Goal: Transaction & Acquisition: Purchase product/service

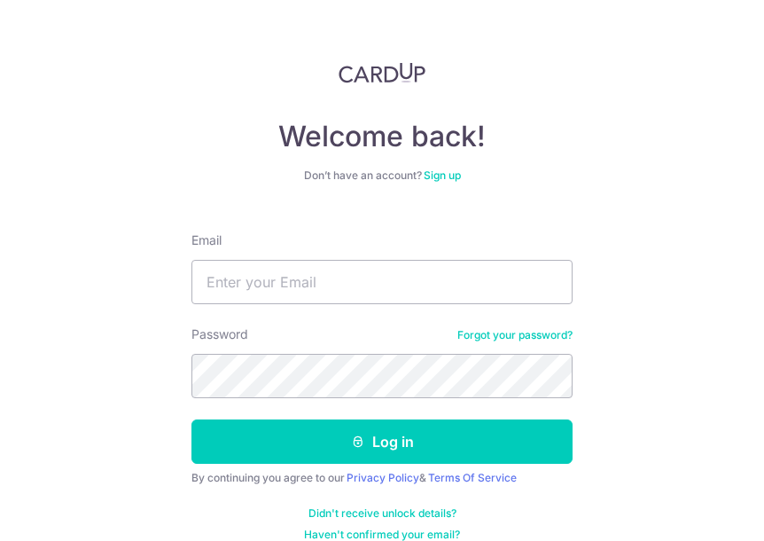
type input "[EMAIL_ADDRESS][DOMAIN_NAME]"
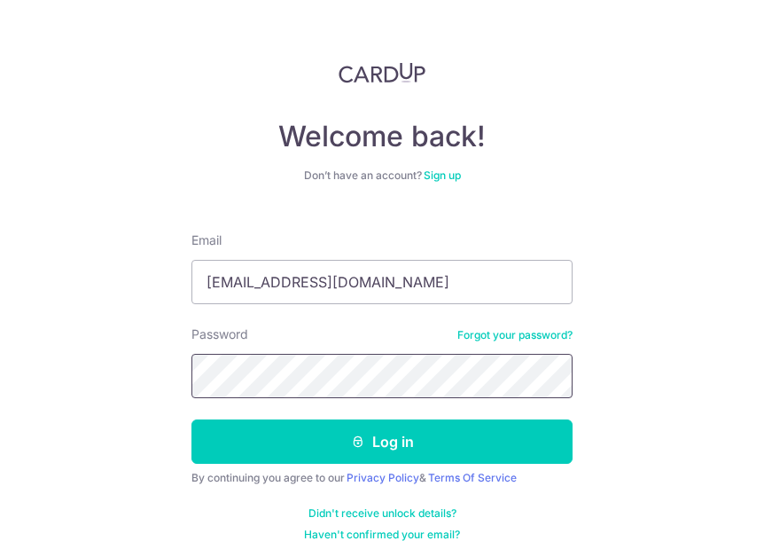
click at [191, 419] on button "Log in" at bounding box center [381, 441] width 381 height 44
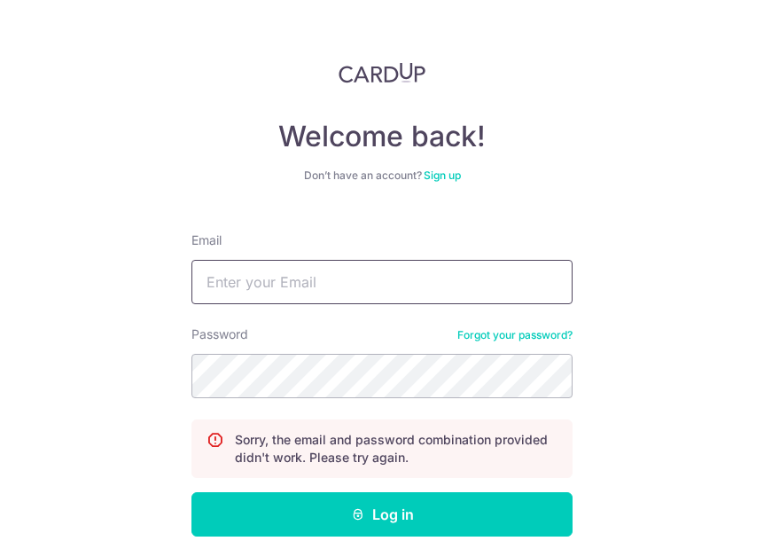
click at [317, 295] on input "Email" at bounding box center [381, 282] width 381 height 44
type input "yuhang010496@gmail.com"
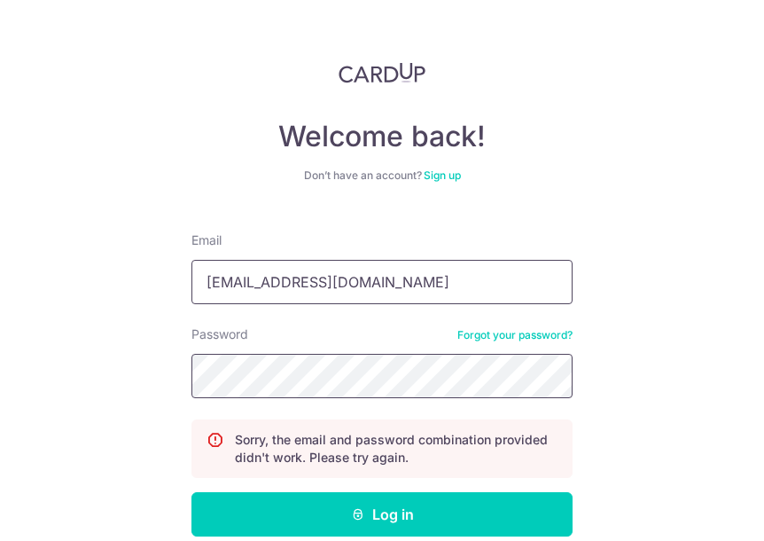
click at [191, 492] on button "Log in" at bounding box center [381, 514] width 381 height 44
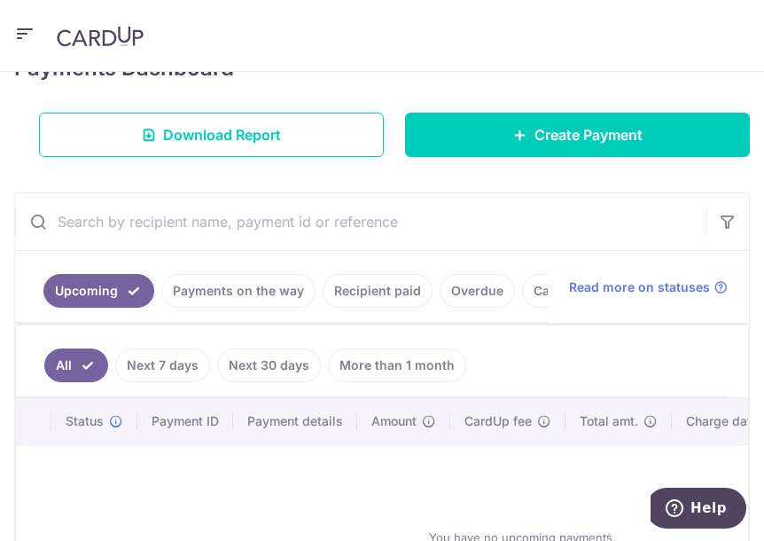
scroll to position [199, 0]
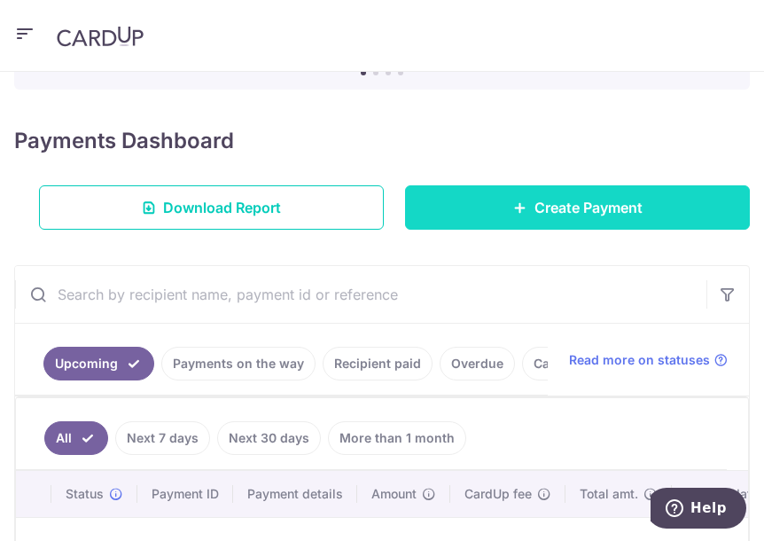
click at [534, 201] on span "Create Payment" at bounding box center [588, 207] width 108 height 21
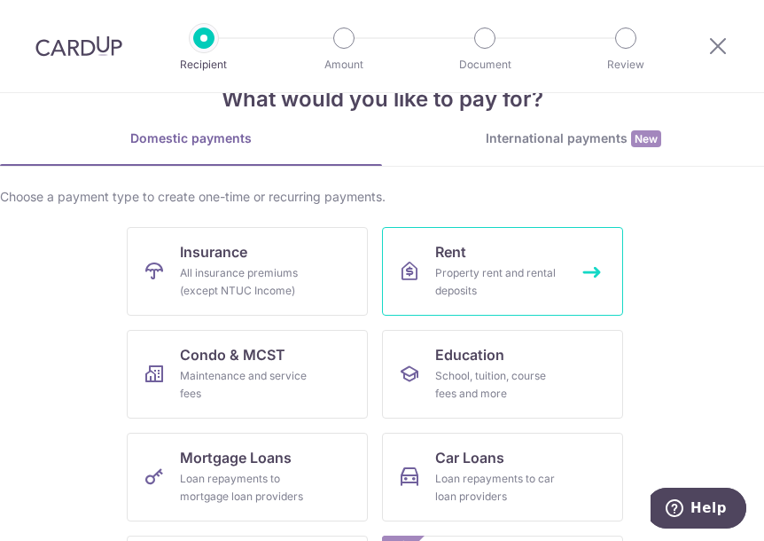
scroll to position [89, 0]
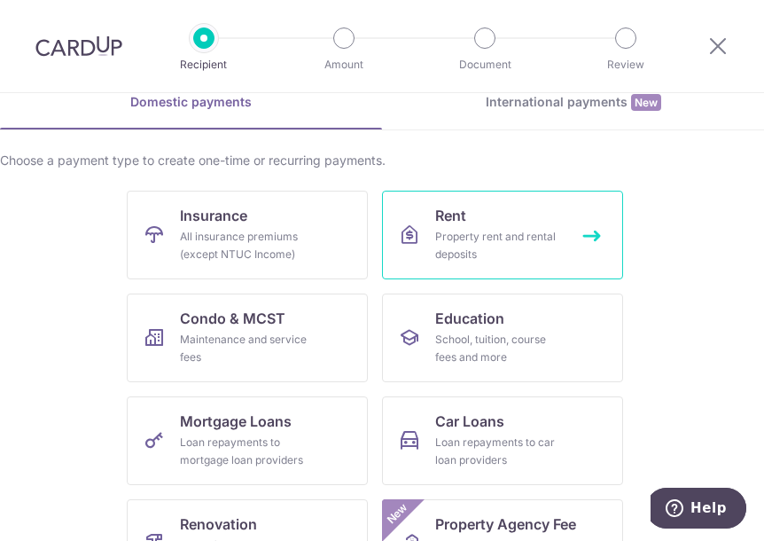
click at [456, 213] on span "Rent" at bounding box center [450, 215] width 31 height 21
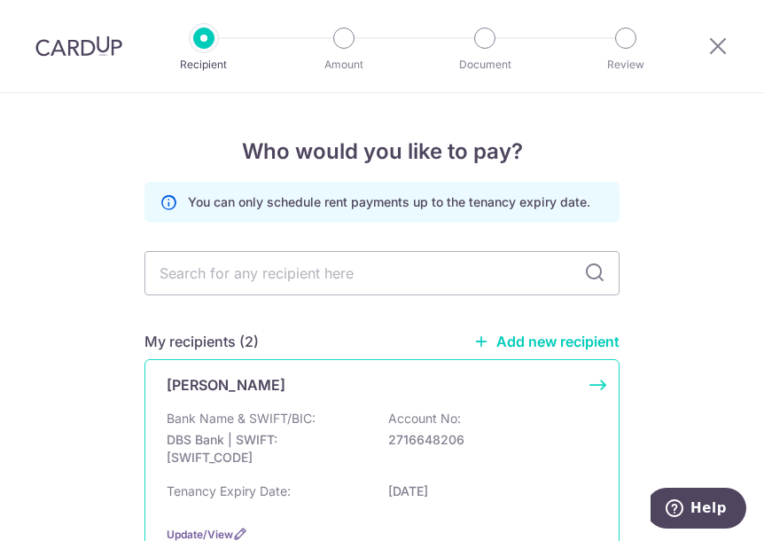
click at [307, 400] on div "Ng Mei Ching Bank Name & SWIFT/BIC: DBS Bank | SWIFT: DBSSSGSGXXX Account No: 2…" at bounding box center [381, 458] width 475 height 199
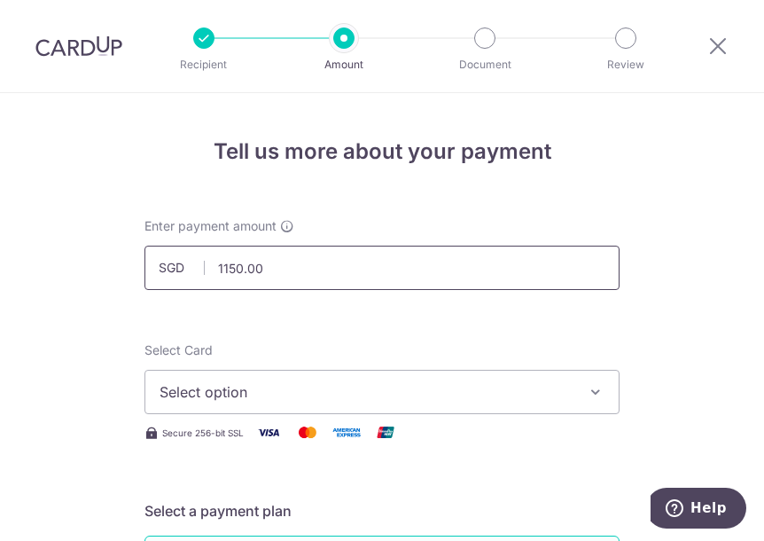
scroll to position [89, 0]
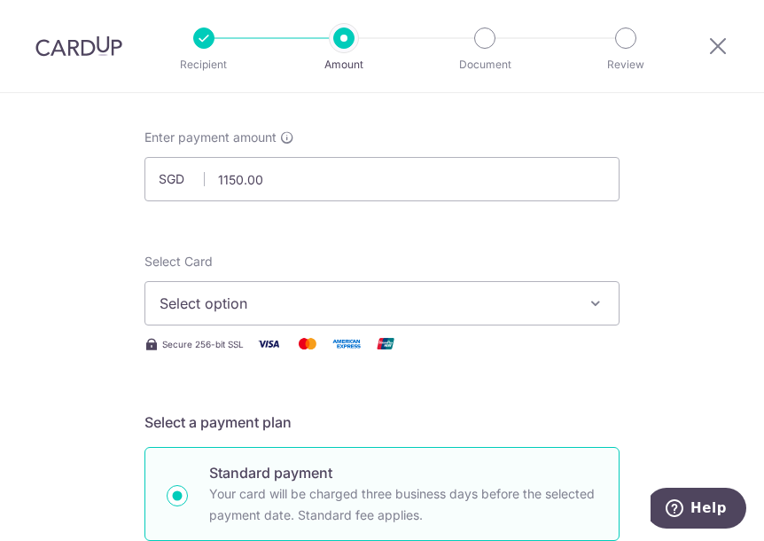
type input "1,150.00"
click at [292, 294] on span "Select option" at bounding box center [366, 302] width 413 height 21
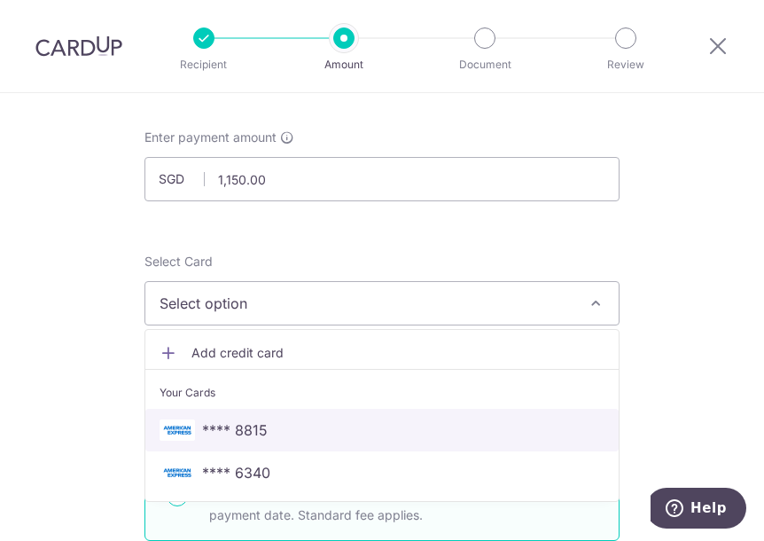
drag, startPoint x: 253, startPoint y: 435, endPoint x: 339, endPoint y: 320, distance: 143.2
click at [253, 435] on span "**** 8815" at bounding box center [235, 429] width 66 height 21
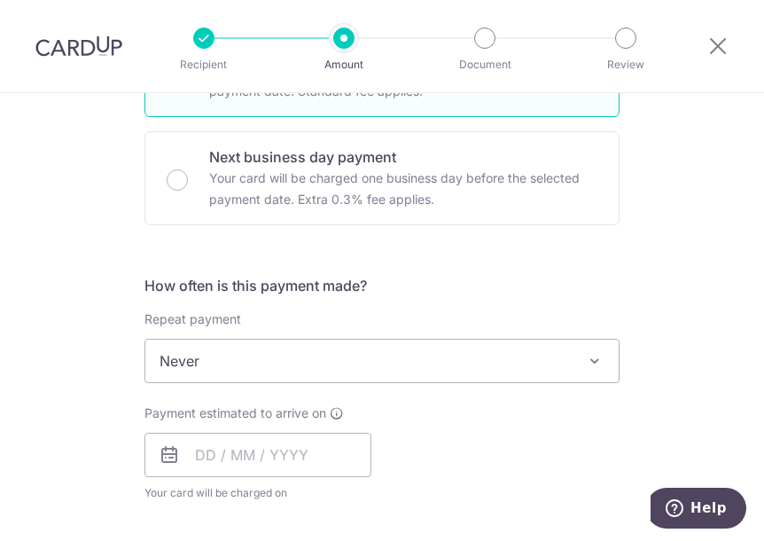
scroll to position [620, 0]
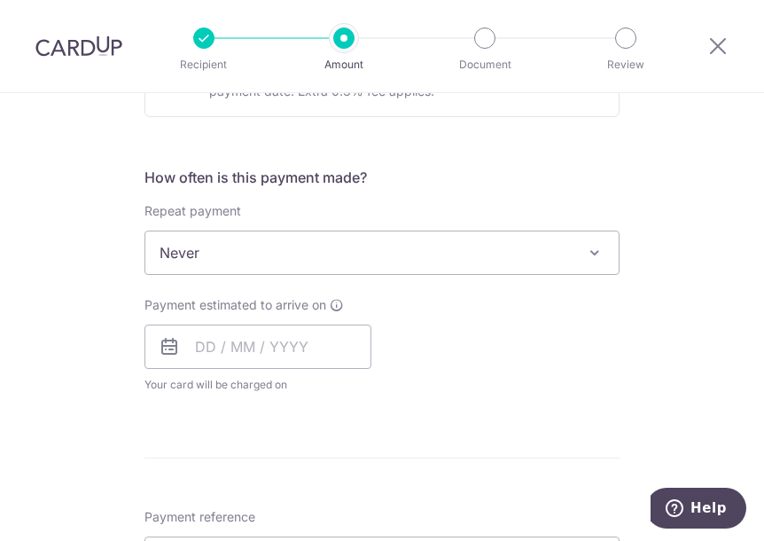
click at [236, 256] on span "Never" at bounding box center [381, 252] width 473 height 43
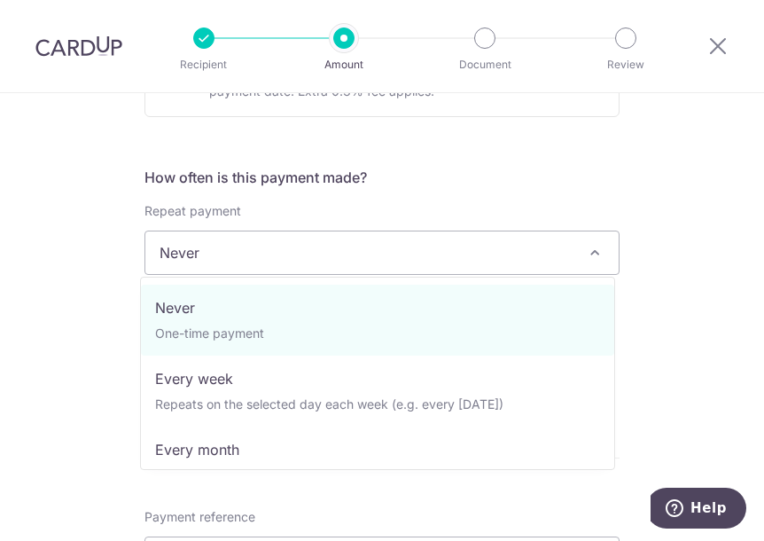
click at [243, 247] on span "Never" at bounding box center [381, 252] width 473 height 43
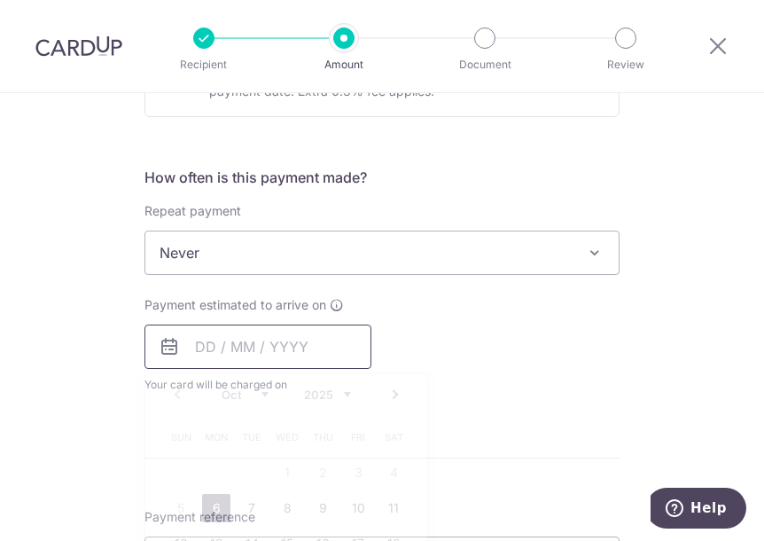
click at [205, 341] on input "text" at bounding box center [257, 346] width 227 height 44
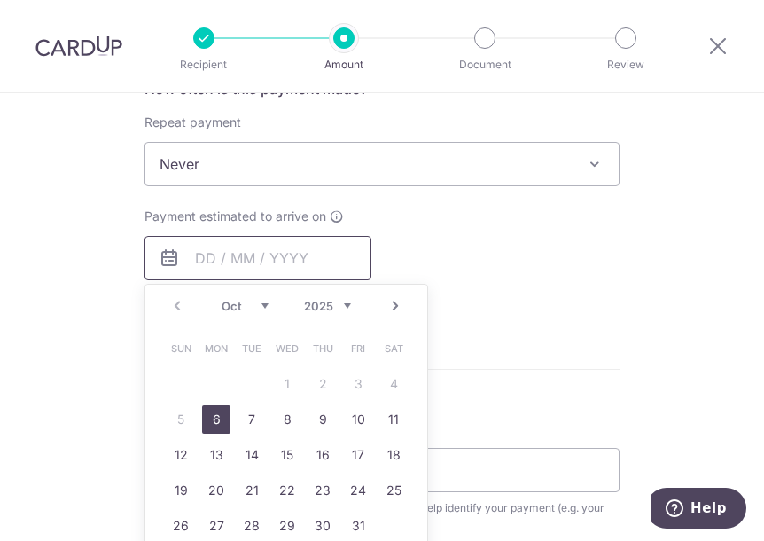
scroll to position [798, 0]
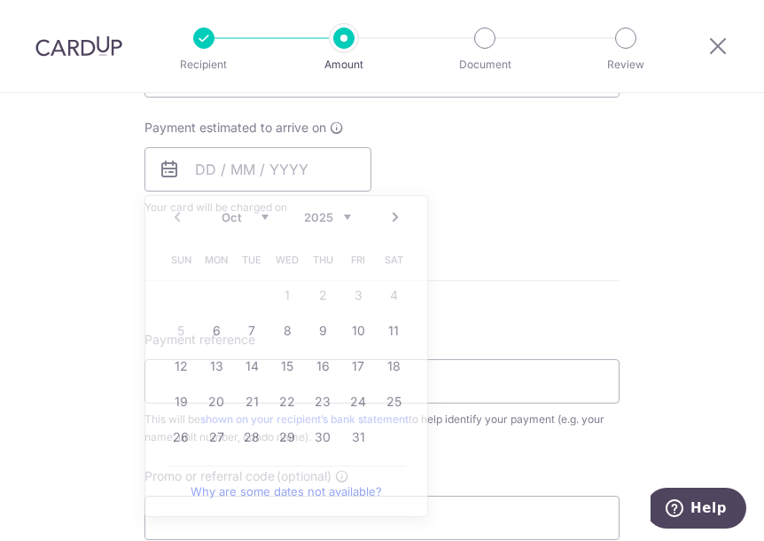
click at [67, 272] on div "Tell us more about your payment Enter payment amount SGD 1,150.00 1150.00 Selec…" at bounding box center [382, 100] width 764 height 1611
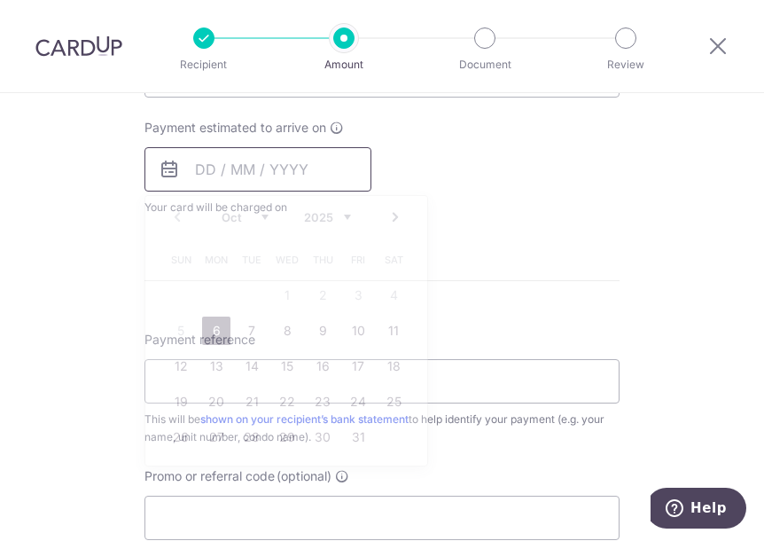
click at [287, 174] on input "text" at bounding box center [257, 169] width 227 height 44
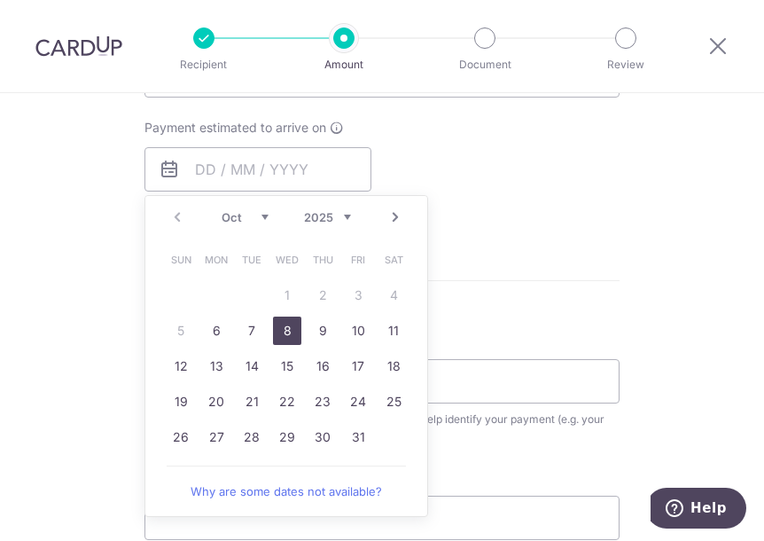
click at [273, 327] on link "8" at bounding box center [287, 330] width 28 height 28
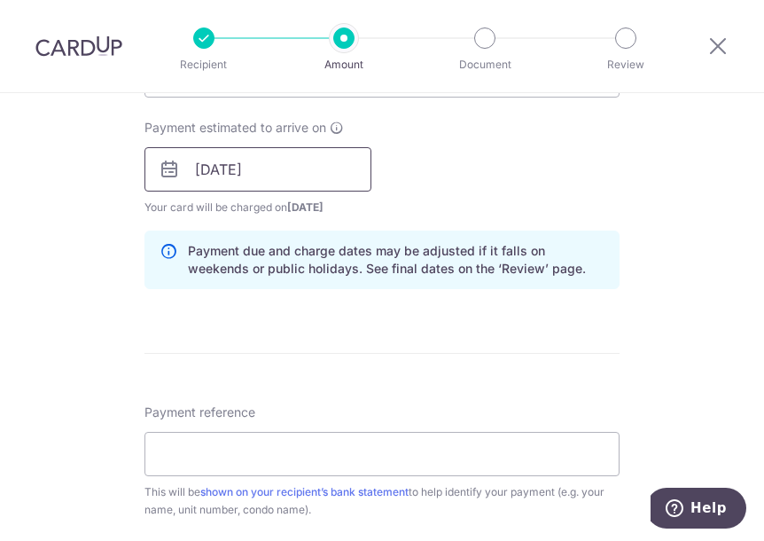
click at [273, 178] on input "08/10/2025" at bounding box center [257, 169] width 227 height 44
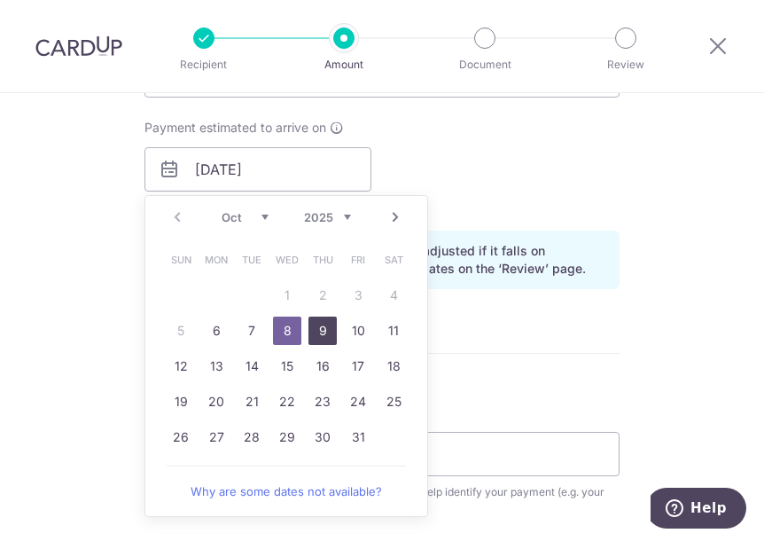
drag, startPoint x: 323, startPoint y: 315, endPoint x: 478, endPoint y: 203, distance: 191.1
click at [323, 316] on link "9" at bounding box center [322, 330] width 28 height 28
type input "[DATE]"
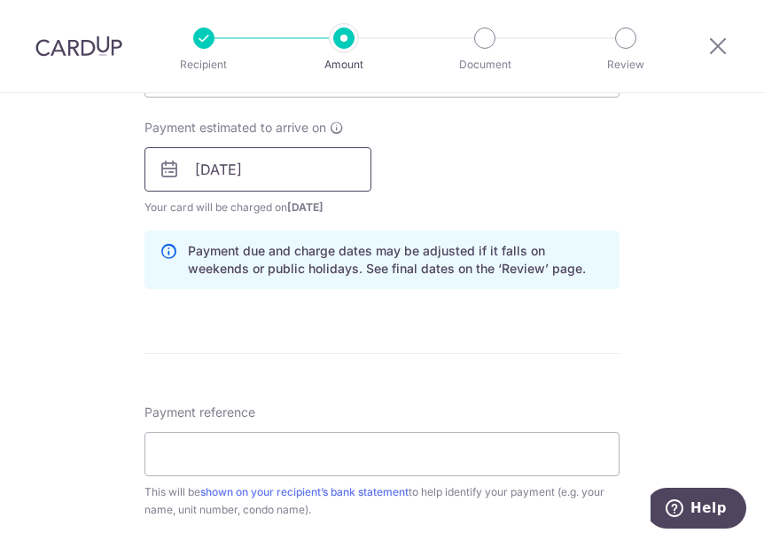
click at [211, 172] on input "[DATE]" at bounding box center [257, 169] width 227 height 44
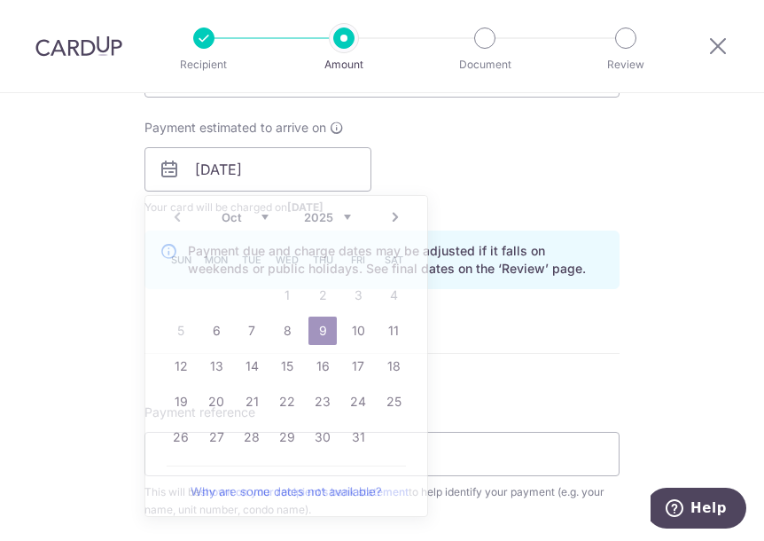
click at [484, 235] on div "Payment due and charge dates may be adjusted if it falls on weekends or public …" at bounding box center [381, 259] width 475 height 58
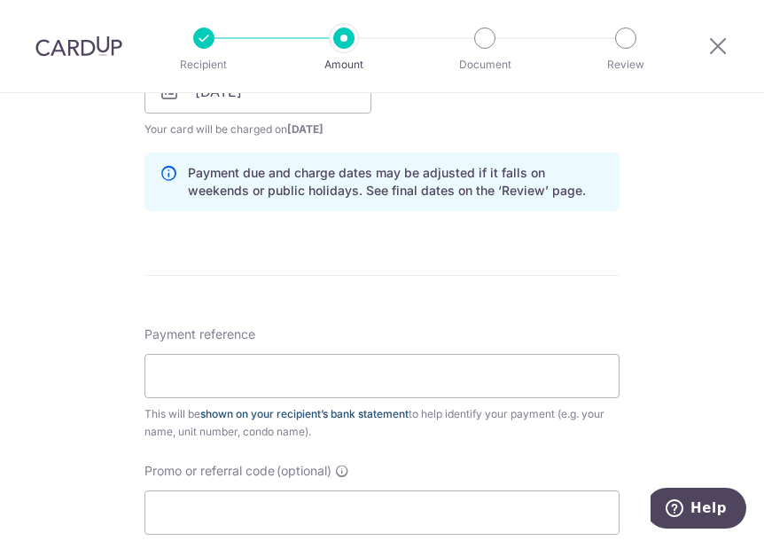
scroll to position [975, 0]
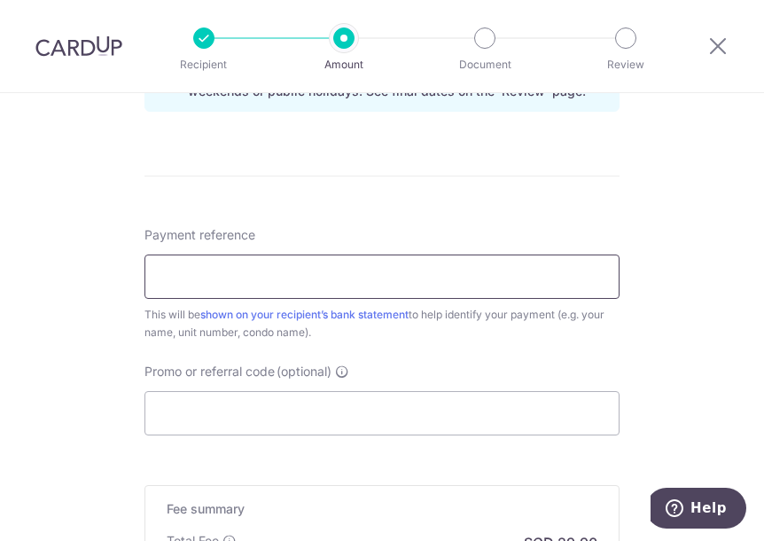
click at [329, 258] on input "Payment reference" at bounding box center [381, 276] width 475 height 44
type input "rental"
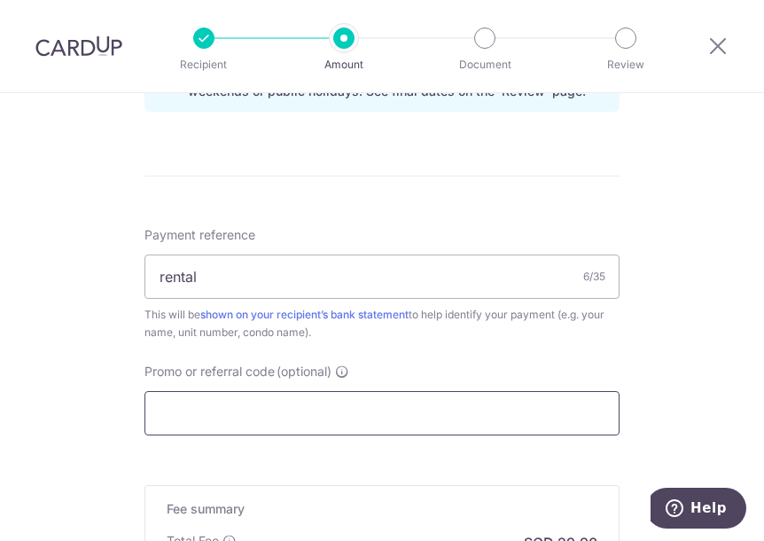
click at [284, 404] on input "Promo or referral code (optional)" at bounding box center [381, 413] width 475 height 44
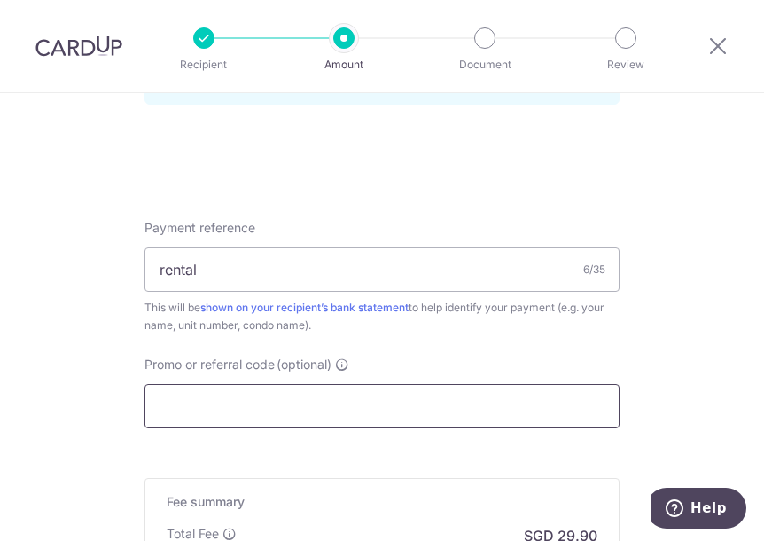
scroll to position [1055, 0]
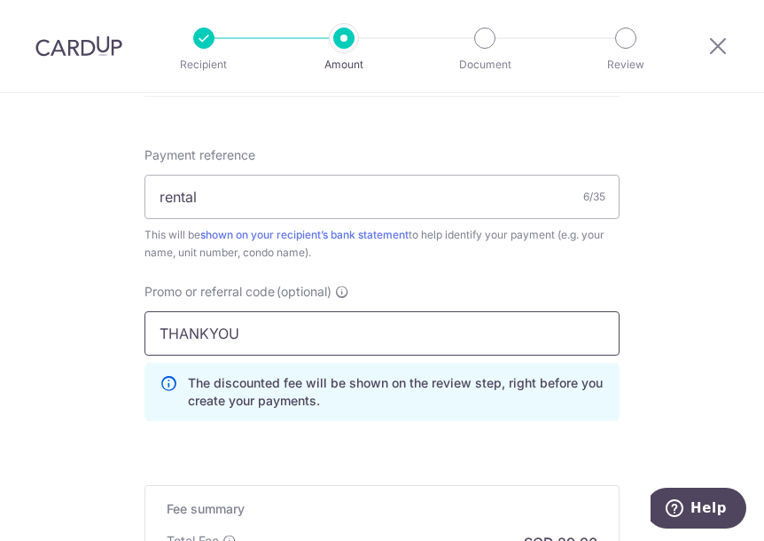
type input "THANKYOU"
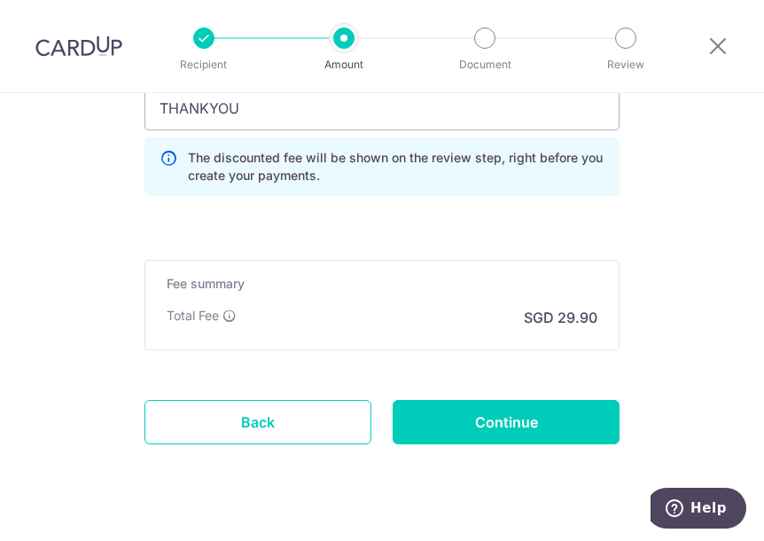
scroll to position [1312, 0]
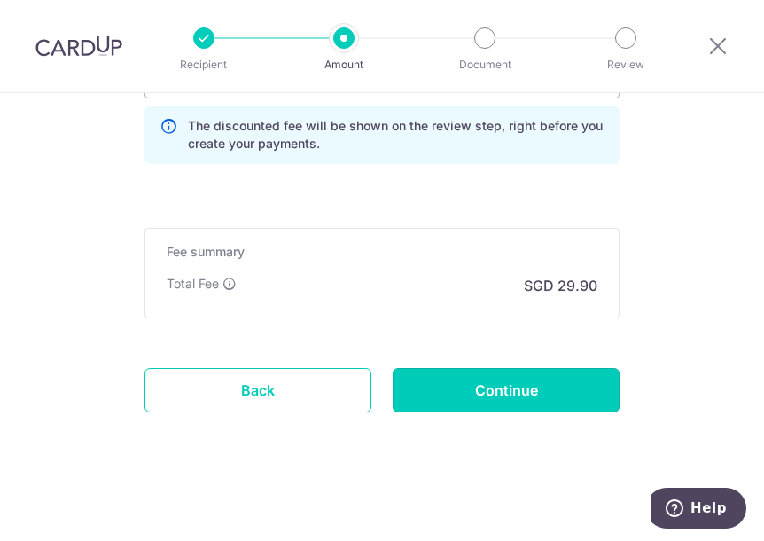
click at [524, 386] on input "Continue" at bounding box center [506, 390] width 227 height 44
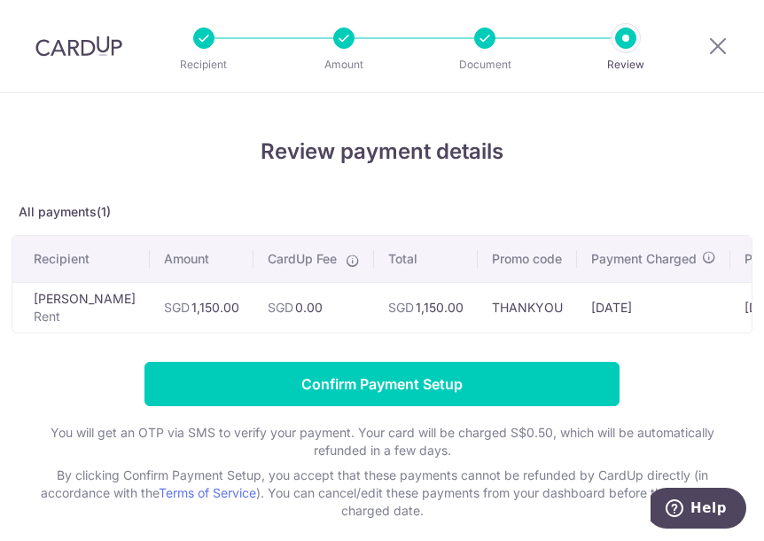
click at [550, 341] on div "Review payment details All payments(1) Recipient Amount CardUp Fee Total Promo …" at bounding box center [382, 328] width 741 height 384
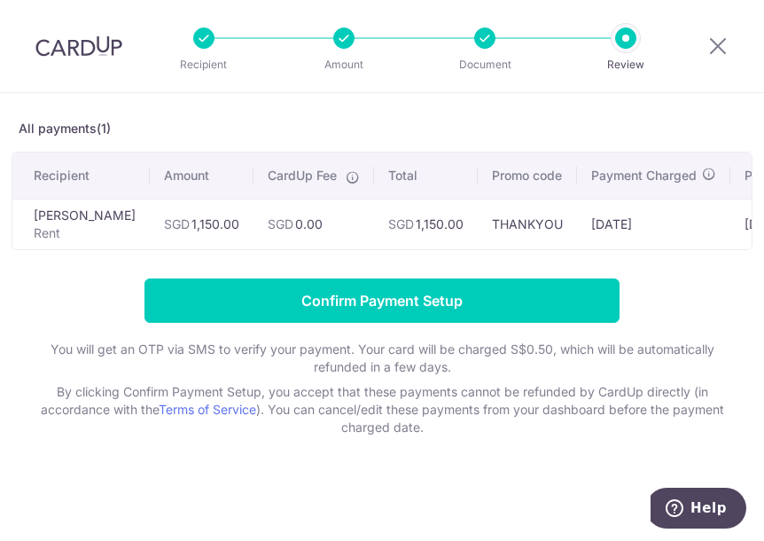
click at [487, 43] on div at bounding box center [484, 37] width 21 height 21
drag, startPoint x: 487, startPoint y: 43, endPoint x: 319, endPoint y: 81, distance: 171.6
click at [482, 45] on div at bounding box center [484, 37] width 21 height 21
click at [323, 74] on div "Recipient Amount Document Review" at bounding box center [415, 46] width 514 height 92
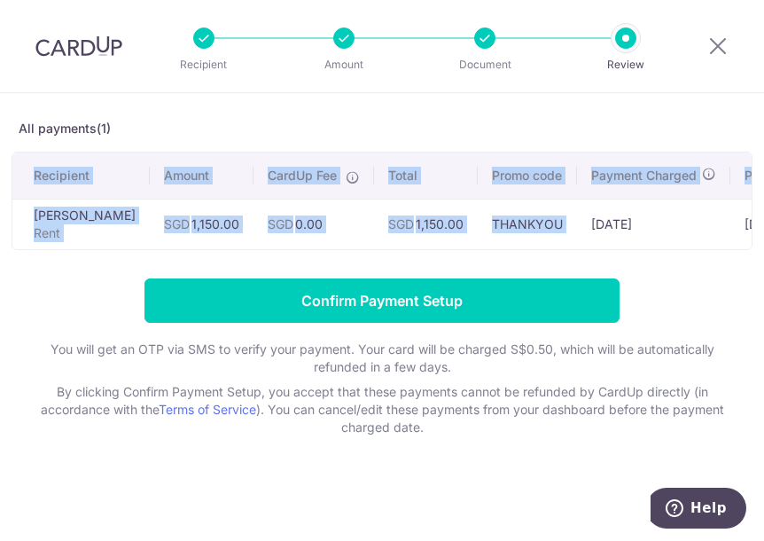
drag, startPoint x: 567, startPoint y: 239, endPoint x: 707, endPoint y: 240, distance: 140.0
click at [721, 246] on div "Recipient Amount CardUp Fee Total Promo code Payment Charged Payment Due Card N…" at bounding box center [382, 201] width 741 height 98
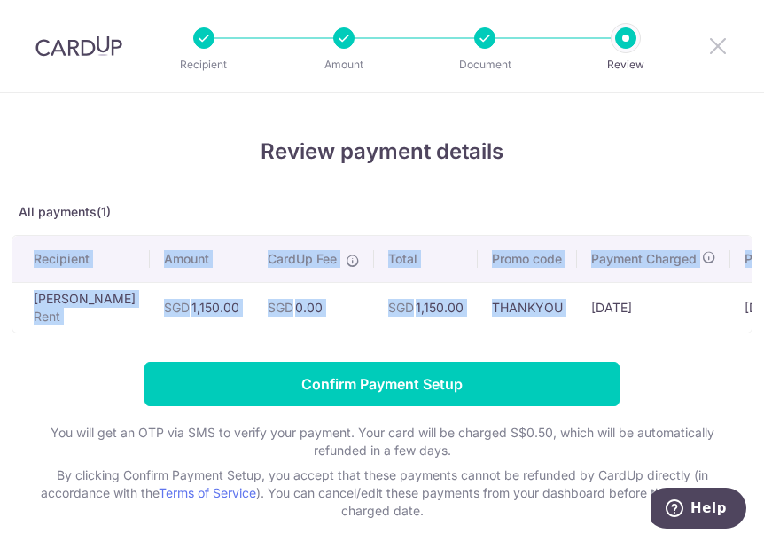
click at [729, 47] on icon at bounding box center [717, 46] width 21 height 22
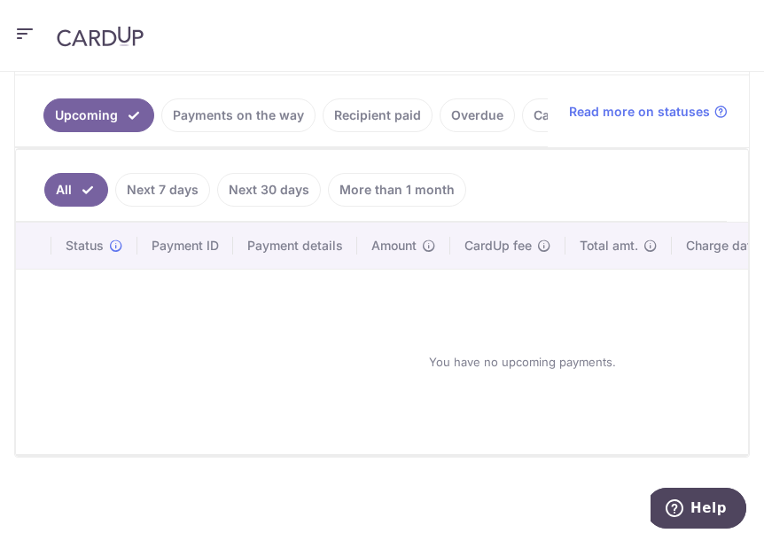
scroll to position [87, 0]
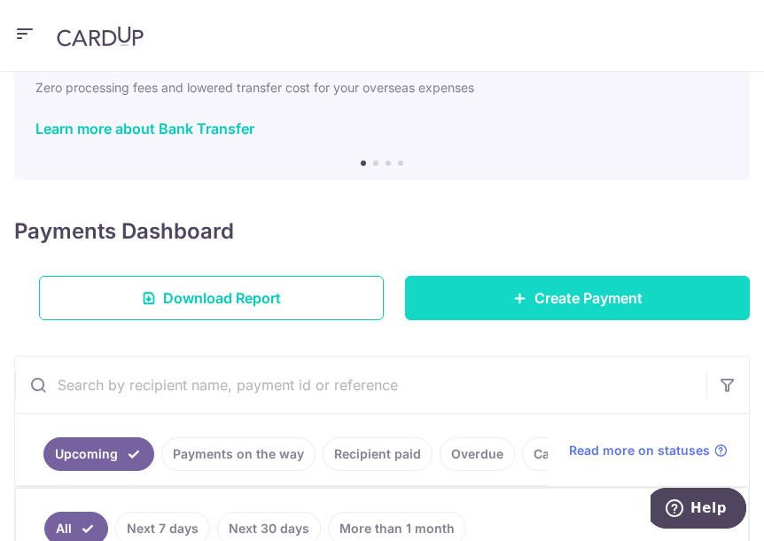
click at [503, 293] on link "Create Payment" at bounding box center [577, 298] width 345 height 44
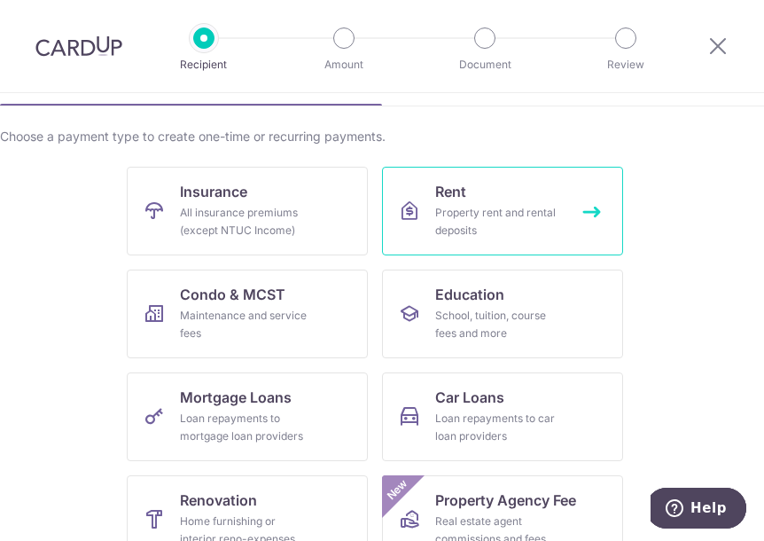
scroll to position [177, 0]
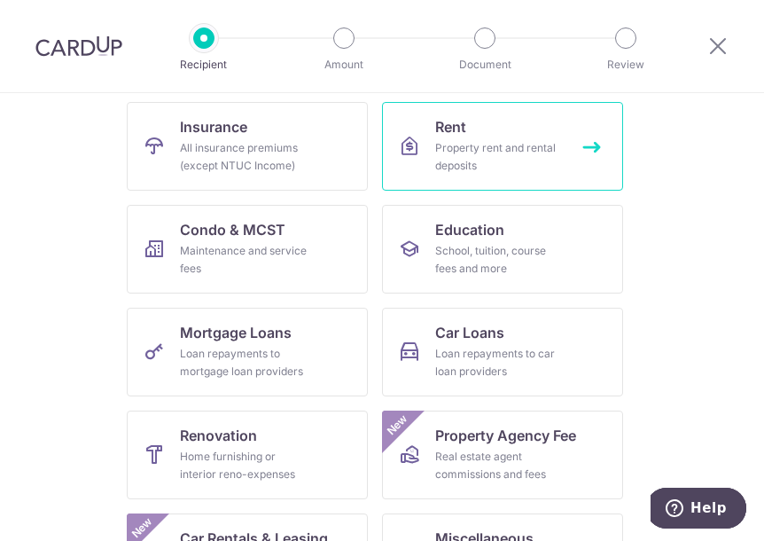
click at [519, 126] on link "Rent Property rent and rental deposits" at bounding box center [502, 146] width 241 height 89
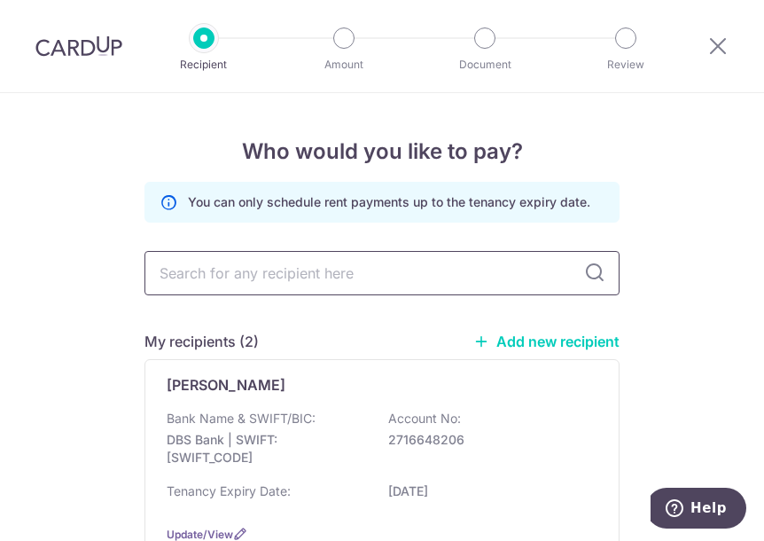
click at [332, 285] on input "text" at bounding box center [381, 273] width 475 height 44
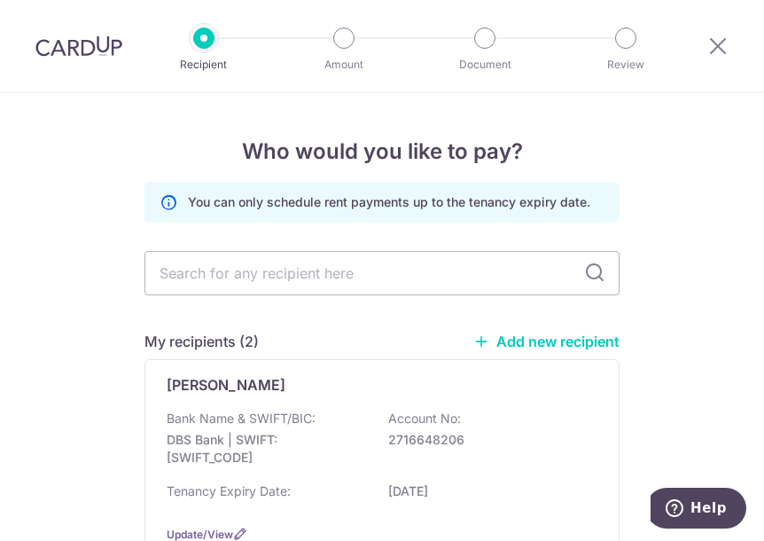
drag, startPoint x: 61, startPoint y: 318, endPoint x: 106, endPoint y: 341, distance: 50.7
click at [63, 319] on div "Who would you like to pay? You can only schedule rent payments up to the tenanc…" at bounding box center [382, 488] width 764 height 791
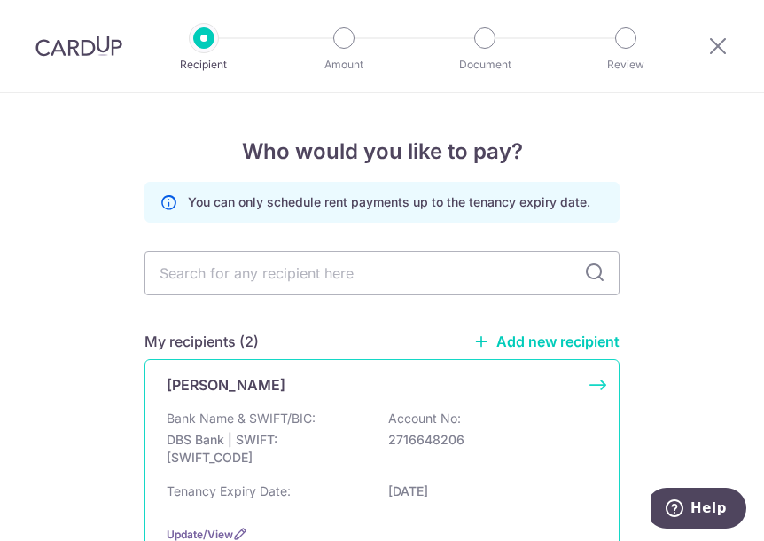
click at [196, 398] on div "[PERSON_NAME] Bank Name & SWIFT/BIC: DBS Bank | SWIFT: [SWIFT_CODE] Account No:…" at bounding box center [381, 458] width 475 height 199
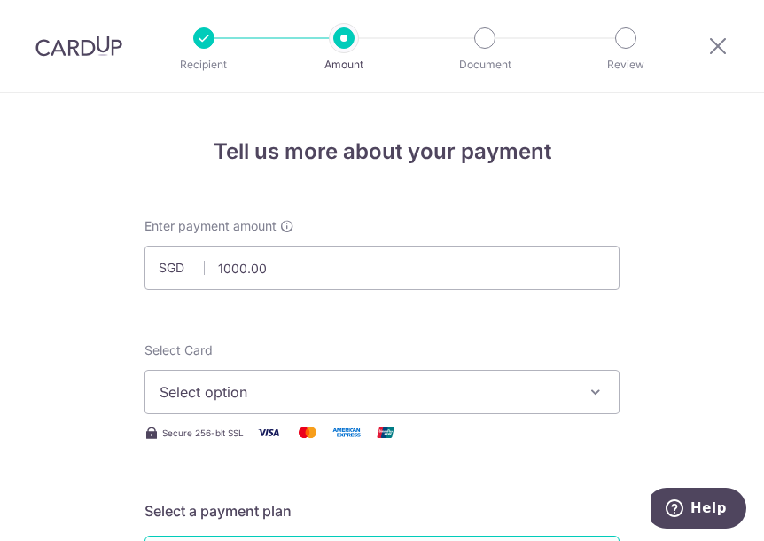
type input "1,000.00"
click at [222, 386] on span "Select option" at bounding box center [366, 391] width 413 height 21
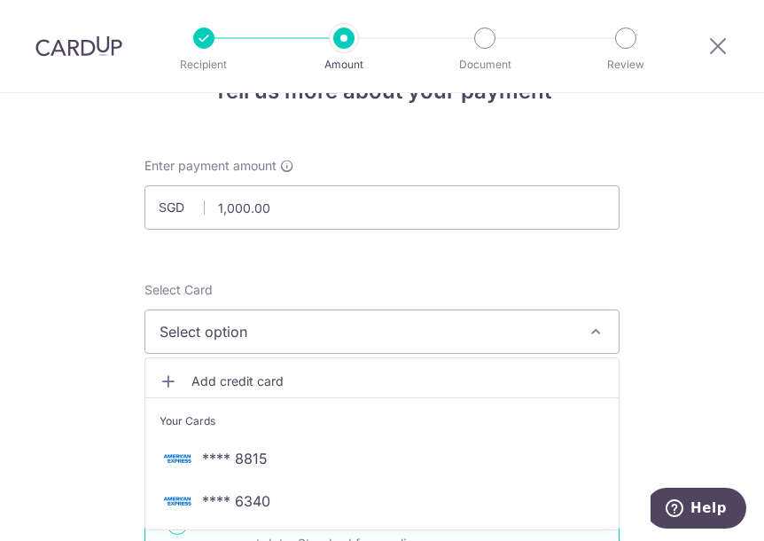
scroll to position [89, 0]
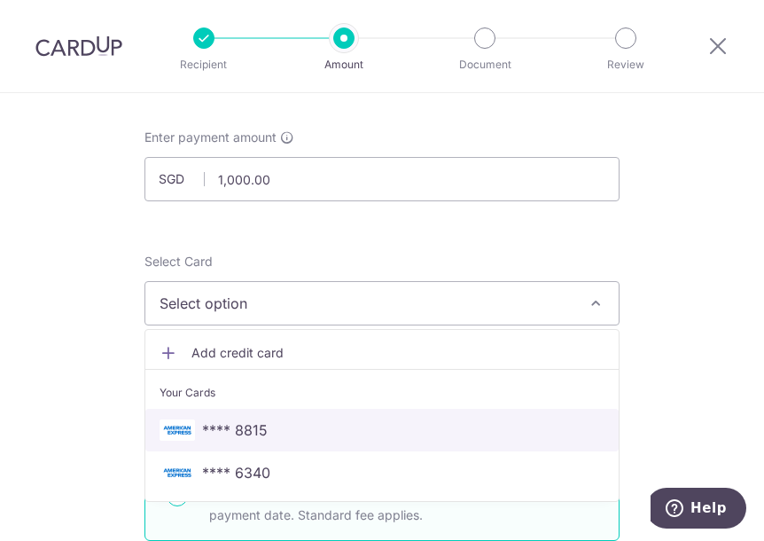
click at [230, 414] on link "**** 8815" at bounding box center [381, 430] width 473 height 43
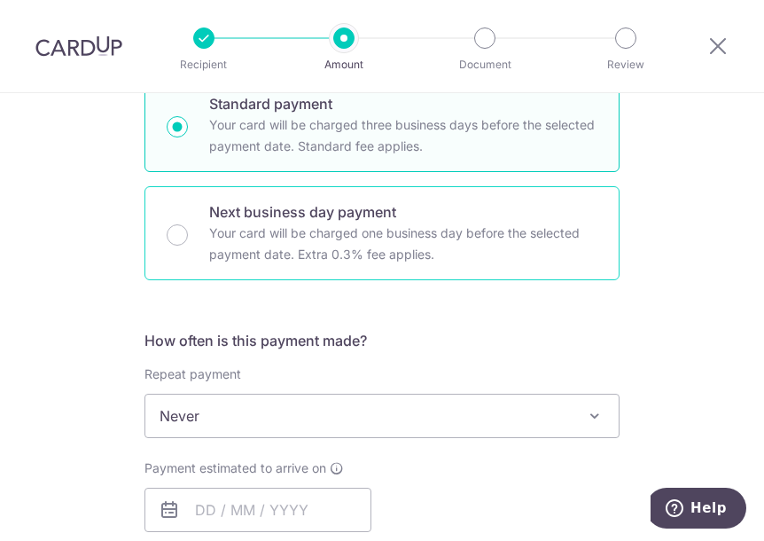
scroll to position [620, 0]
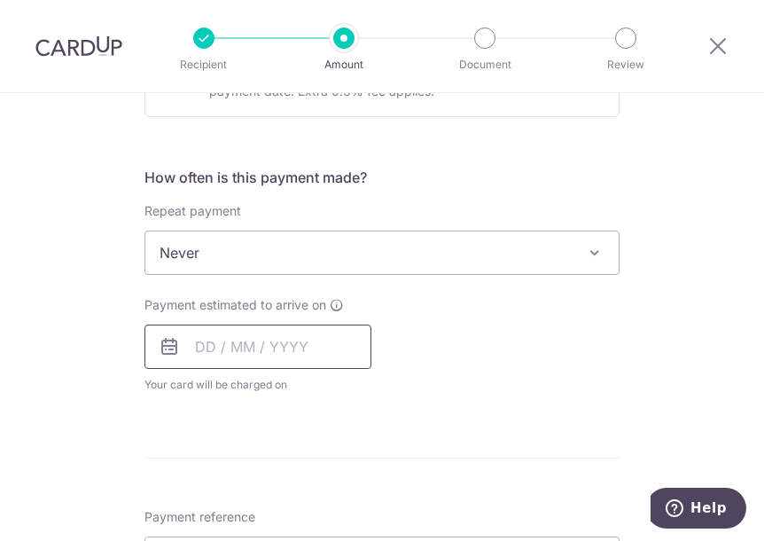
click at [197, 355] on input "text" at bounding box center [257, 346] width 227 height 44
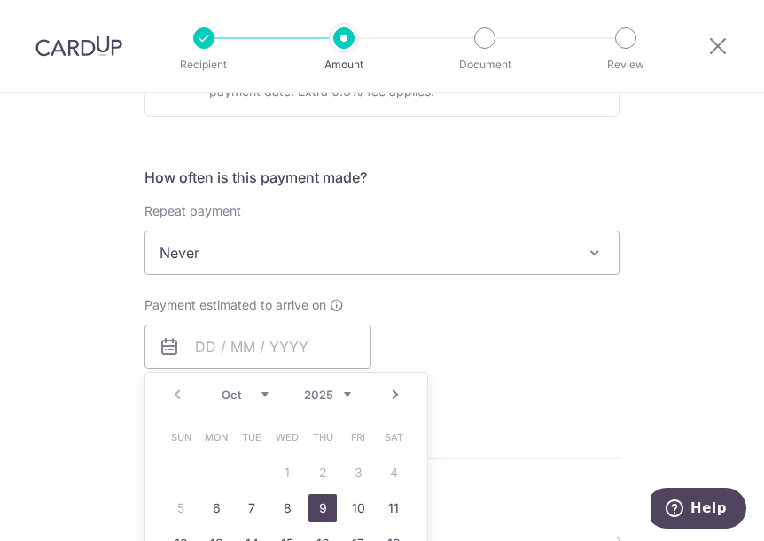
click at [324, 502] on link "9" at bounding box center [322, 508] width 28 height 28
type input "[DATE]"
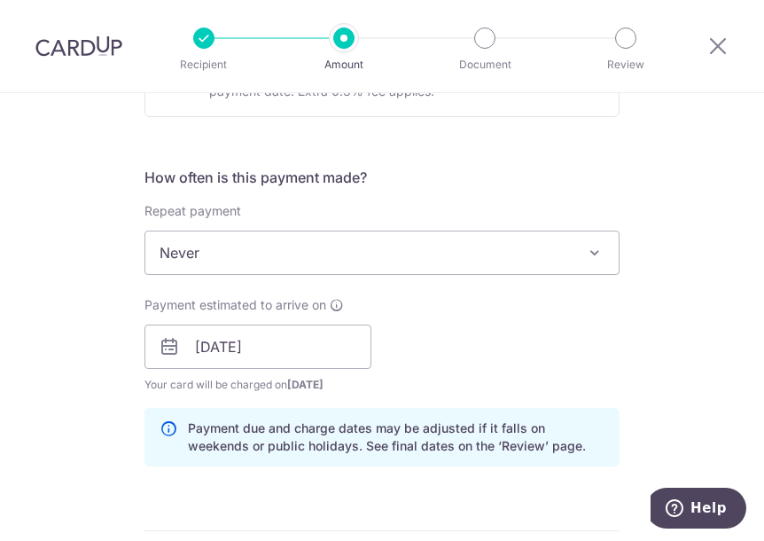
click at [481, 315] on div "Payment estimated to arrive on 09/10/2025 Prev Next Jan Feb Mar Apr May Jun Jul…" at bounding box center [382, 344] width 496 height 97
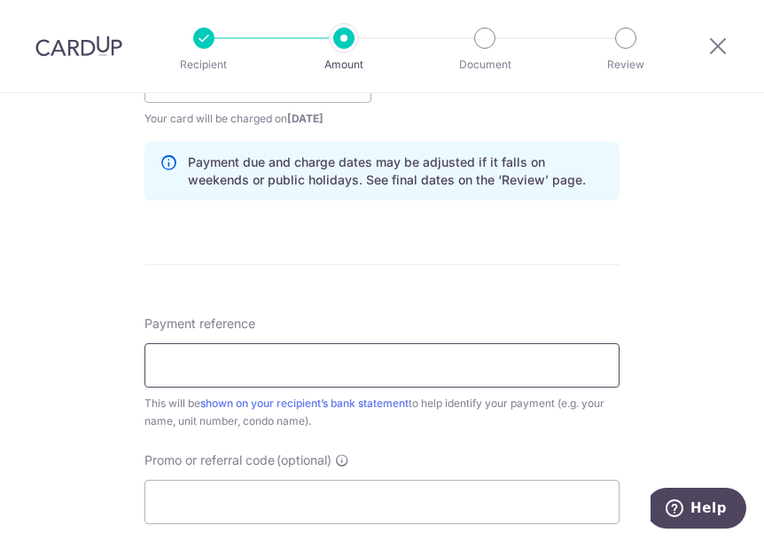
click at [340, 370] on input "Payment reference" at bounding box center [381, 365] width 475 height 44
type input "rental"
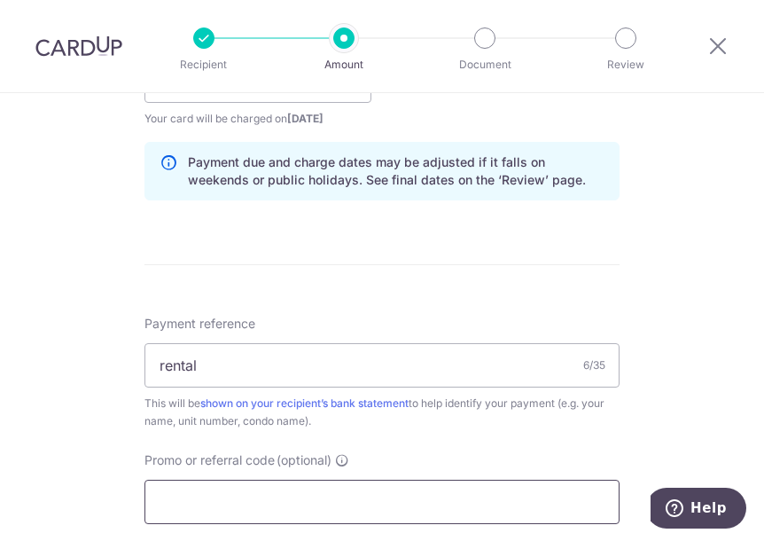
click at [260, 495] on input "Promo or referral code (optional)" at bounding box center [381, 502] width 475 height 44
type input "THANKYOU"
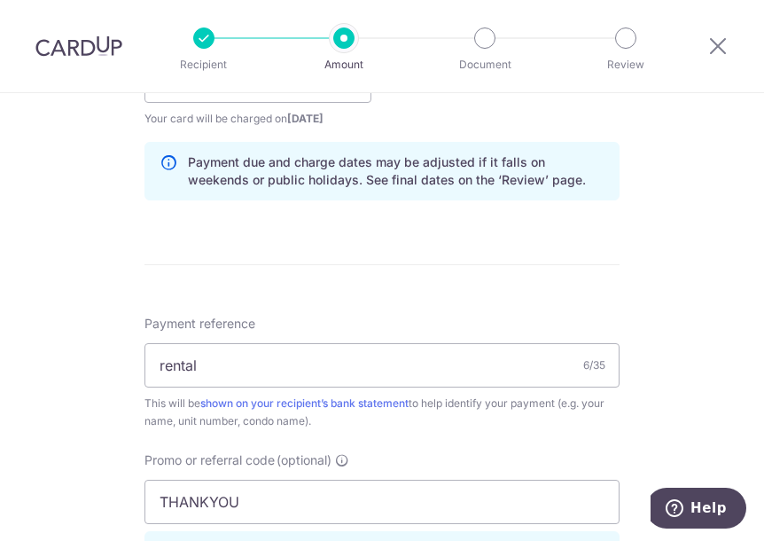
click at [605, 239] on form "Enter payment amount SGD 1,000.00 1000.00 Select Card **** 8815 Add credit card…" at bounding box center [381, 109] width 475 height 1556
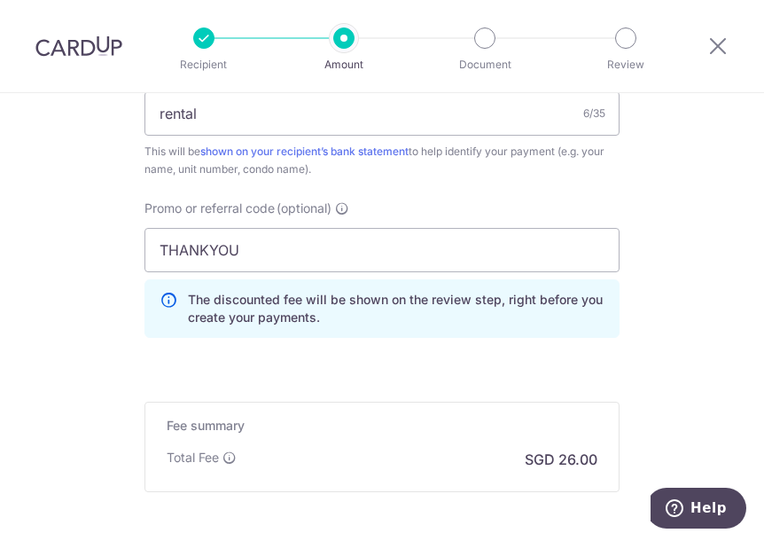
scroll to position [1241, 0]
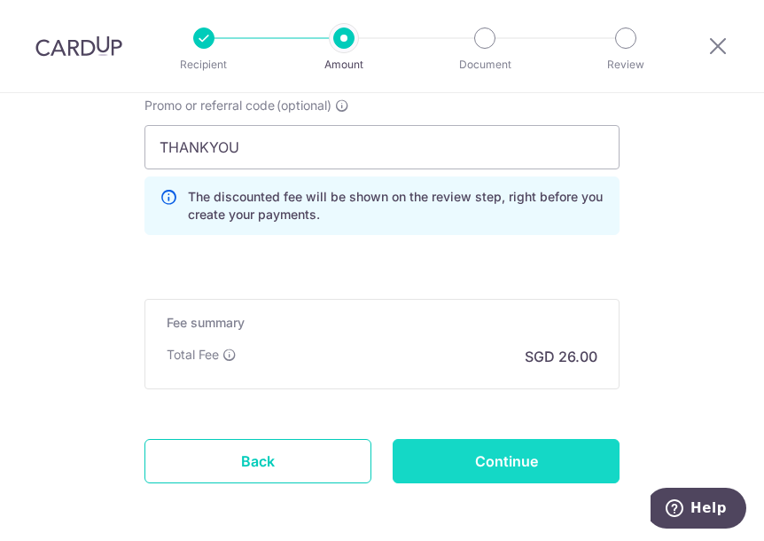
click at [509, 457] on input "Continue" at bounding box center [506, 461] width 227 height 44
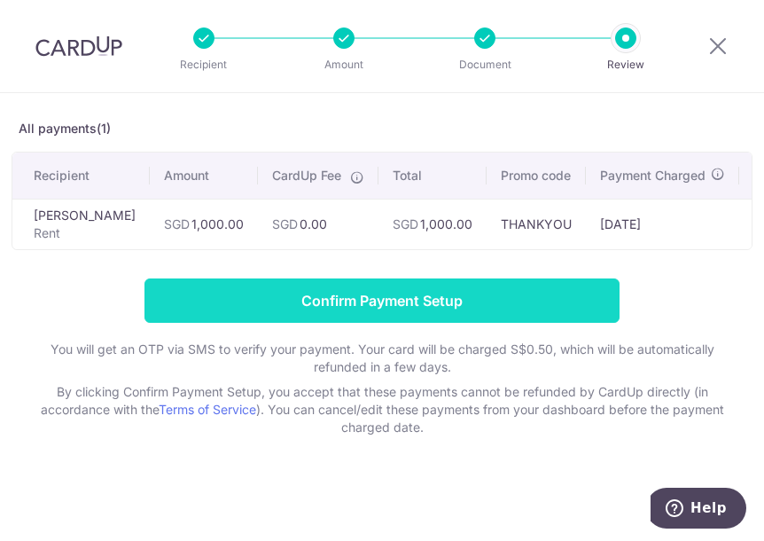
click at [386, 295] on input "Confirm Payment Setup" at bounding box center [381, 300] width 475 height 44
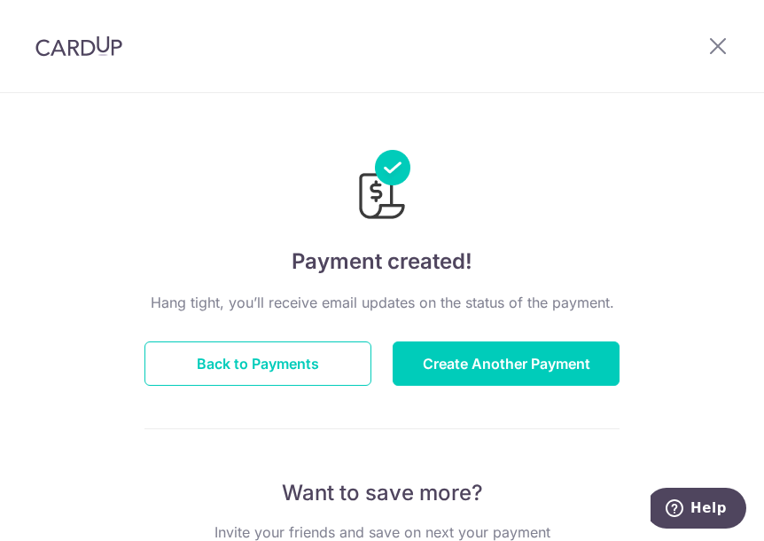
click at [86, 42] on img at bounding box center [78, 45] width 87 height 21
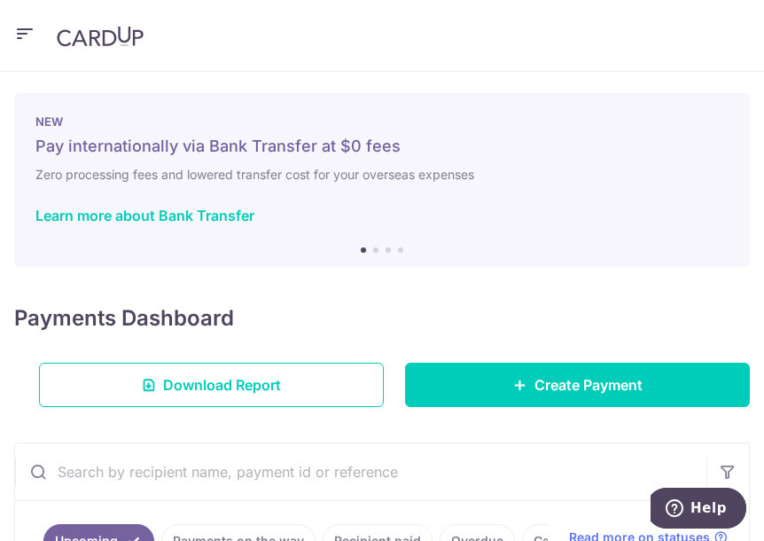
click at [34, 45] on button "button" at bounding box center [24, 35] width 21 height 28
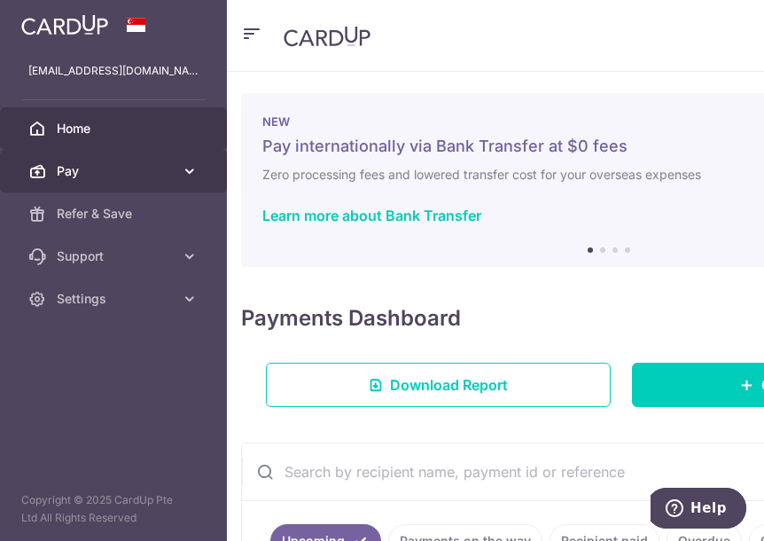
click at [192, 179] on icon at bounding box center [190, 171] width 18 height 18
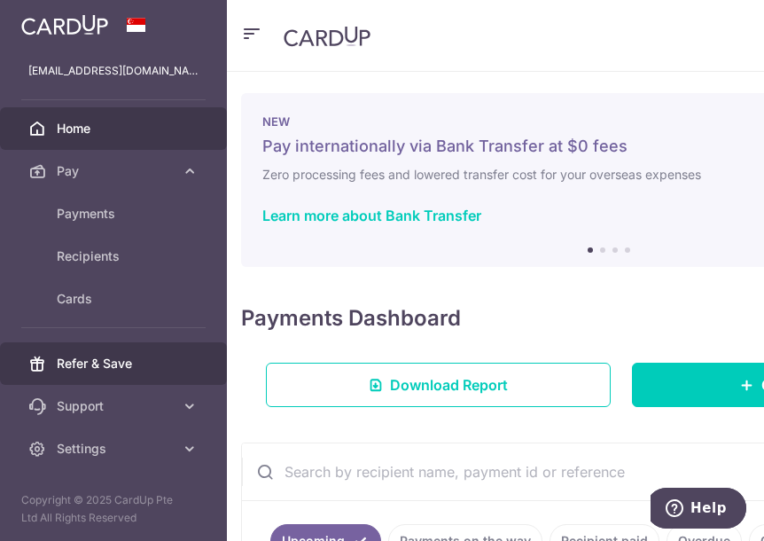
click at [133, 369] on span "Refer & Save" at bounding box center [115, 364] width 117 height 18
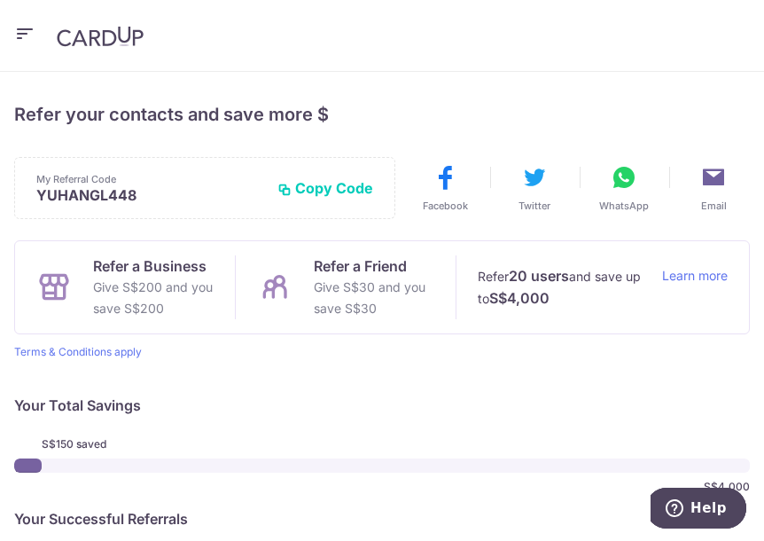
click at [27, 43] on icon "button" at bounding box center [24, 34] width 21 height 22
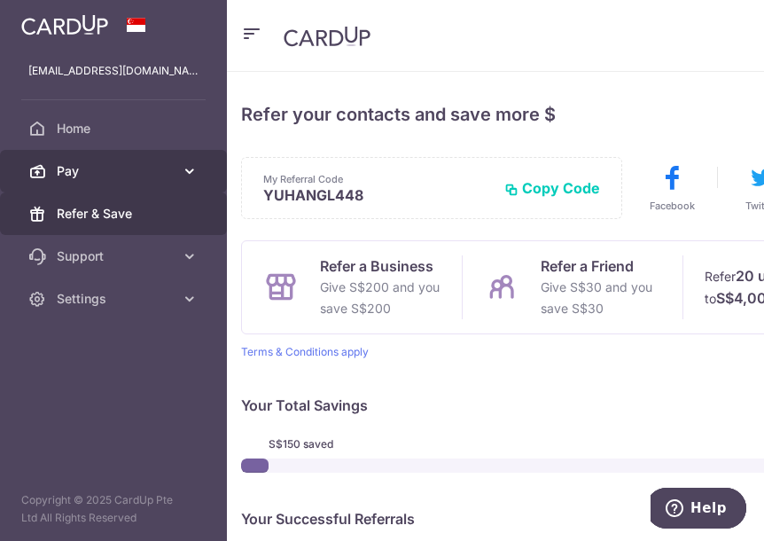
click at [188, 172] on icon at bounding box center [190, 171] width 18 height 18
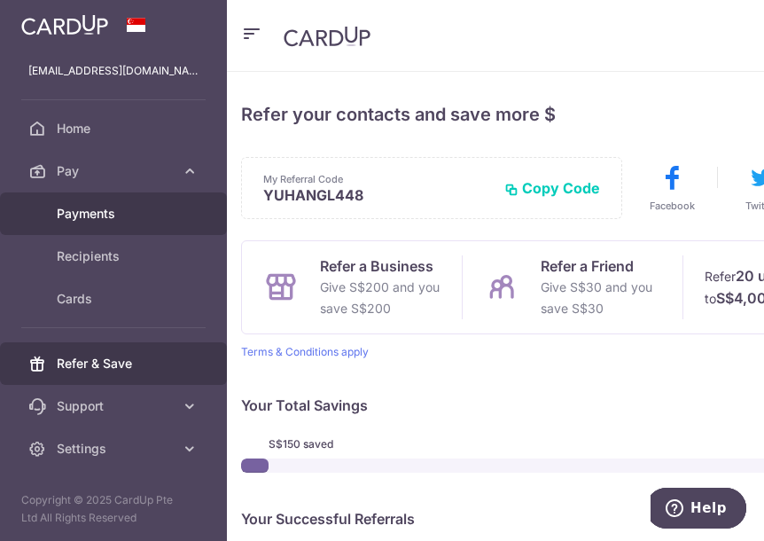
click at [132, 216] on span "Payments" at bounding box center [115, 214] width 117 height 18
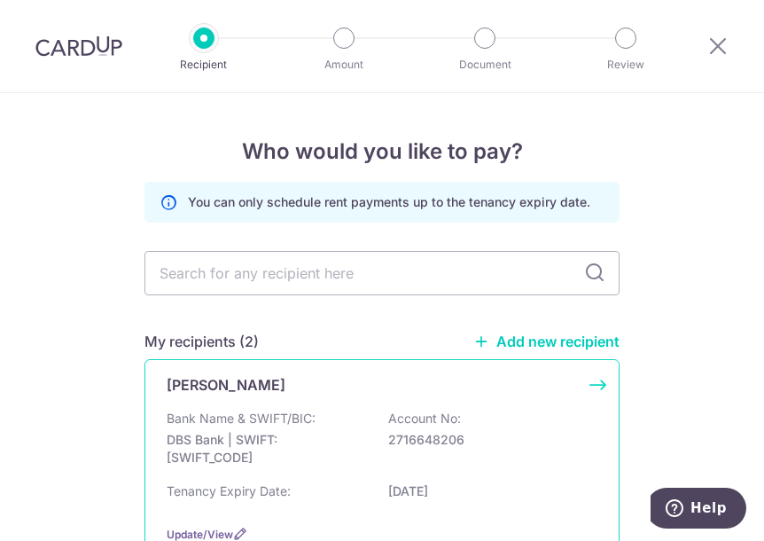
drag, startPoint x: 312, startPoint y: 419, endPoint x: 322, endPoint y: 409, distance: 13.8
click at [312, 418] on div "Bank Name & SWIFT/BIC: DBS Bank | SWIFT: [SWIFT_CODE] Account No: 2716648206" at bounding box center [382, 442] width 431 height 66
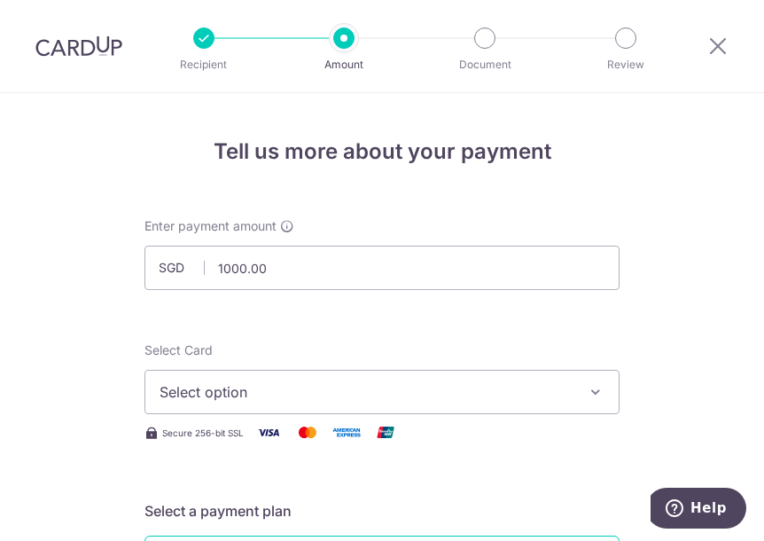
type input "1,000.00"
click at [287, 394] on span "Select option" at bounding box center [366, 391] width 413 height 21
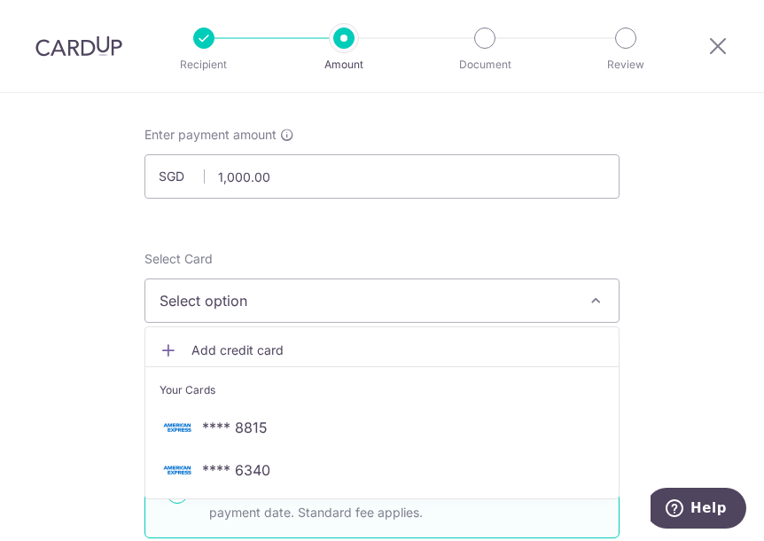
scroll to position [177, 0]
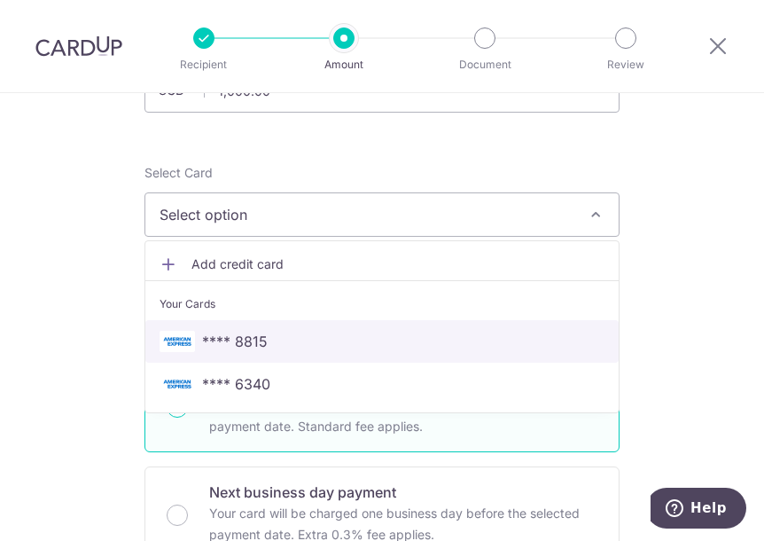
click at [266, 343] on span "**** 8815" at bounding box center [382, 341] width 445 height 21
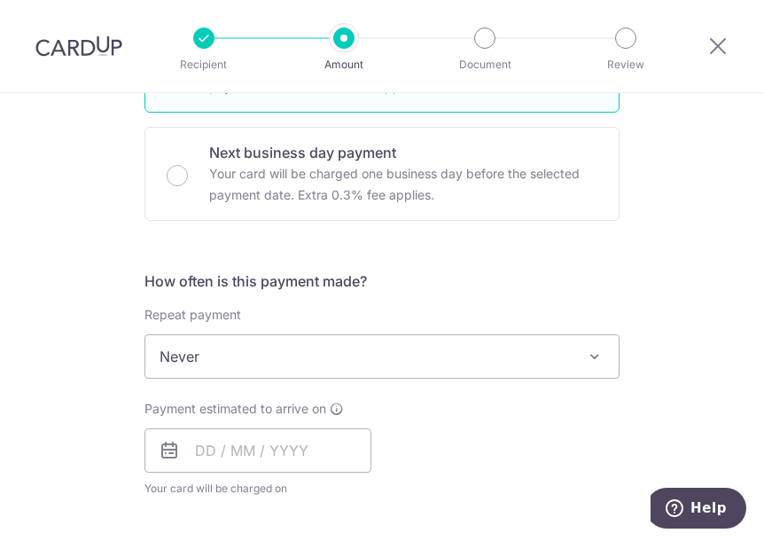
scroll to position [532, 0]
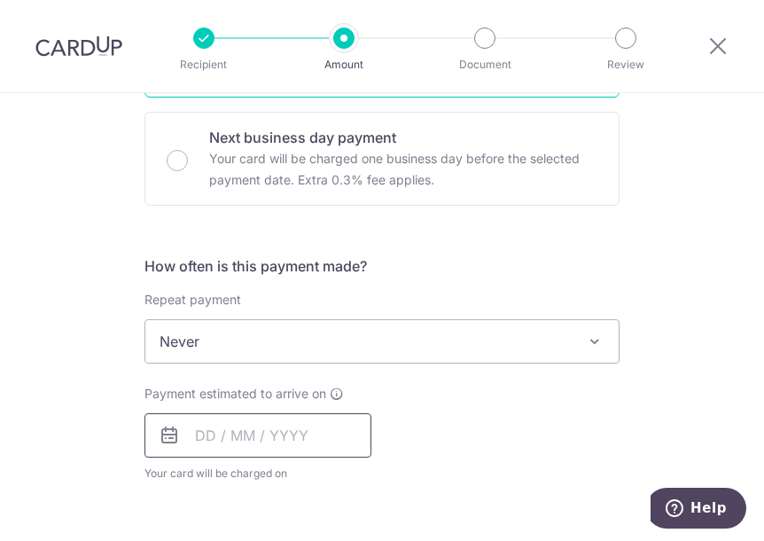
click at [199, 435] on input "text" at bounding box center [257, 435] width 227 height 44
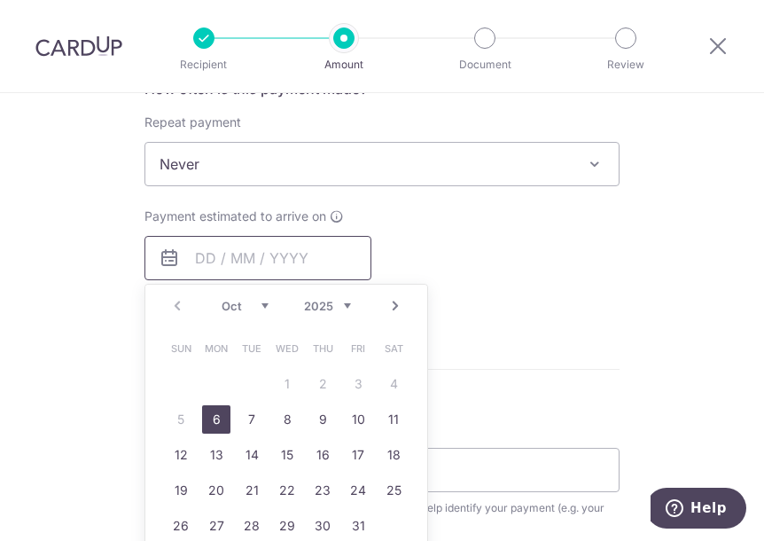
scroll to position [798, 0]
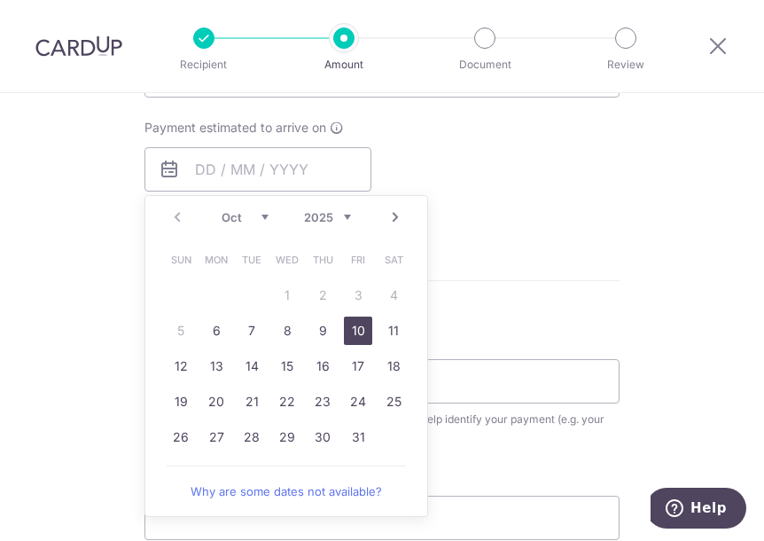
click at [346, 322] on link "10" at bounding box center [358, 330] width 28 height 28
type input "[DATE]"
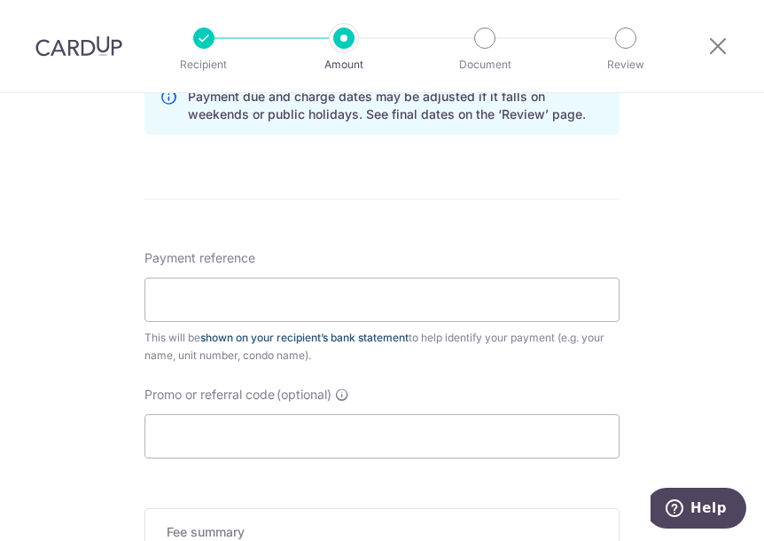
scroll to position [975, 0]
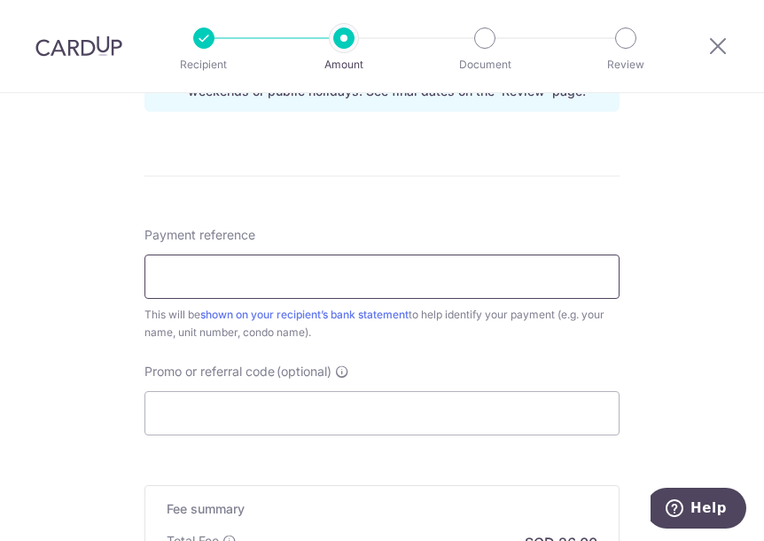
click at [271, 273] on input "Payment reference" at bounding box center [381, 276] width 475 height 44
click at [245, 277] on input "rental" at bounding box center [381, 276] width 475 height 44
click at [245, 273] on input "rental" at bounding box center [381, 276] width 475 height 44
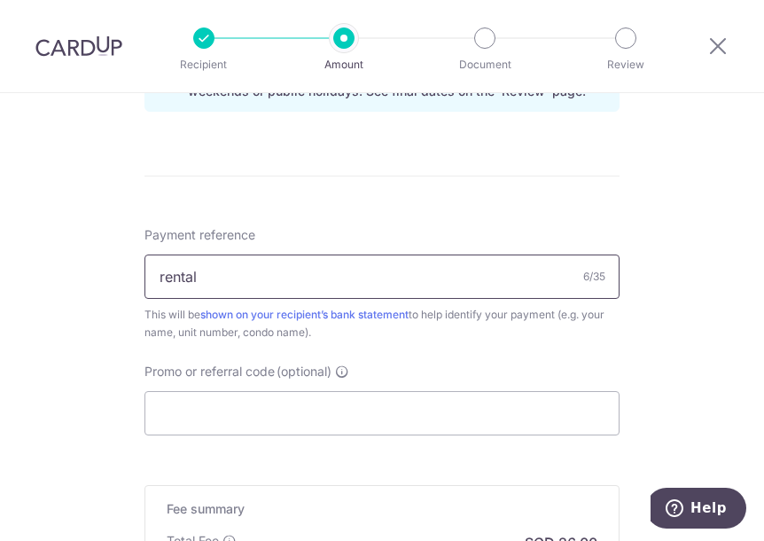
click at [253, 277] on input "rental" at bounding box center [381, 276] width 475 height 44
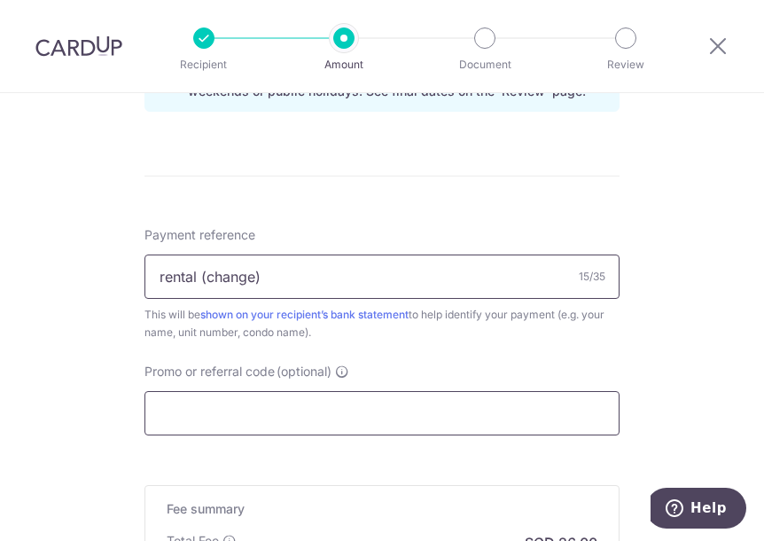
type input "rental (change)"
click at [282, 423] on input "Promo or referral code (optional)" at bounding box center [381, 413] width 475 height 44
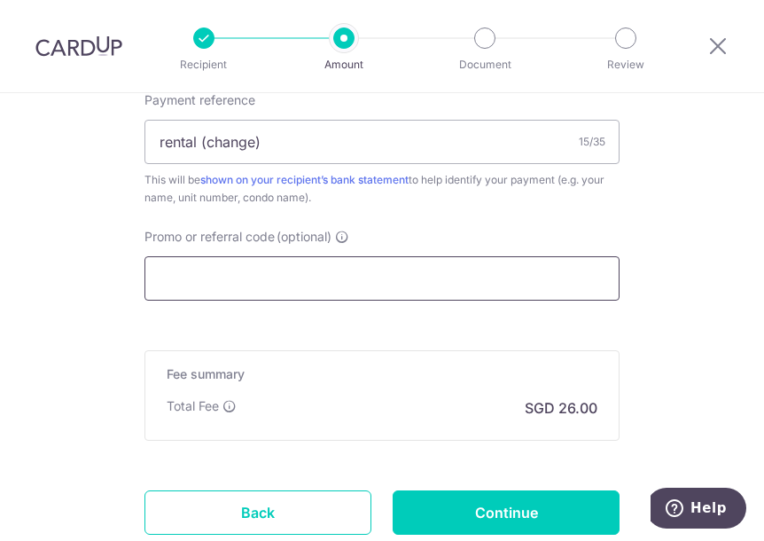
scroll to position [1232, 0]
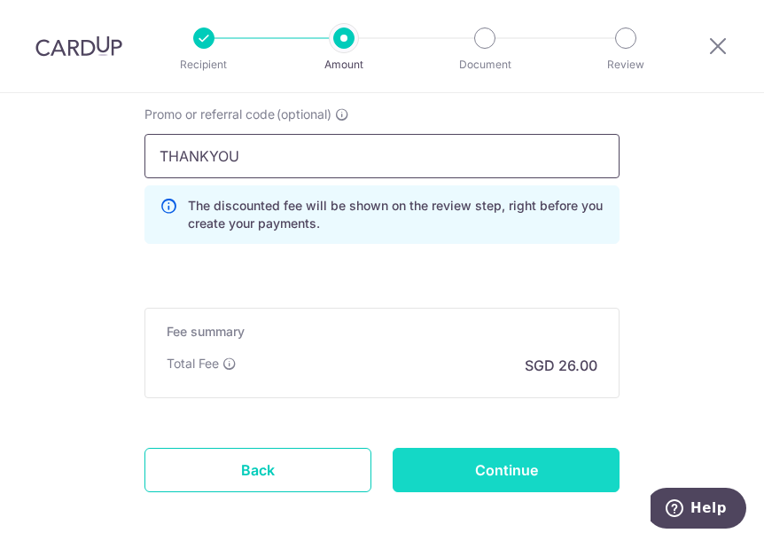
type input "THANKYOU"
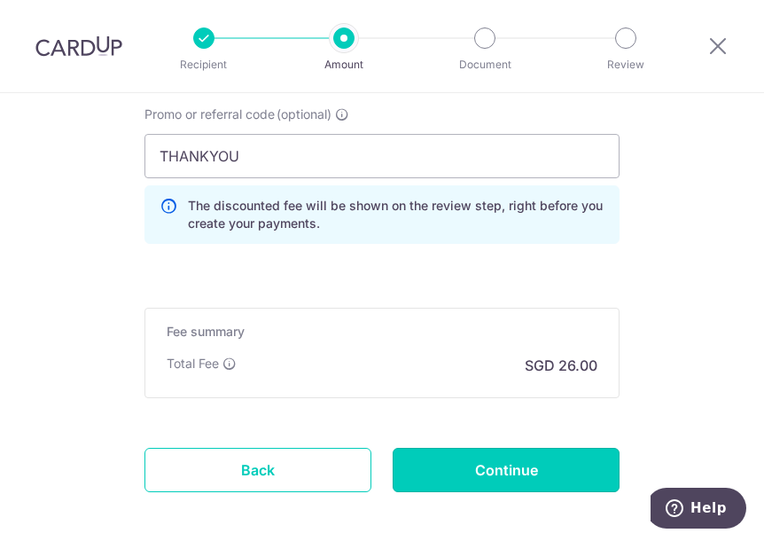
click at [501, 448] on input "Continue" at bounding box center [506, 470] width 227 height 44
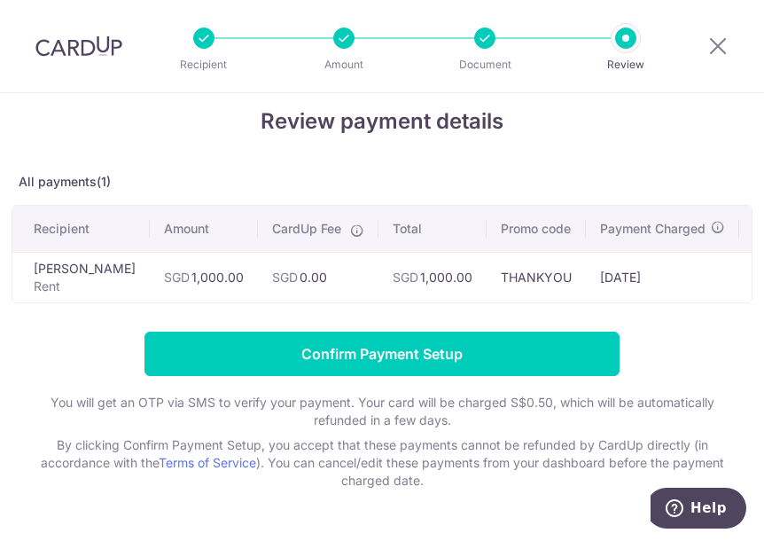
scroll to position [2, 0]
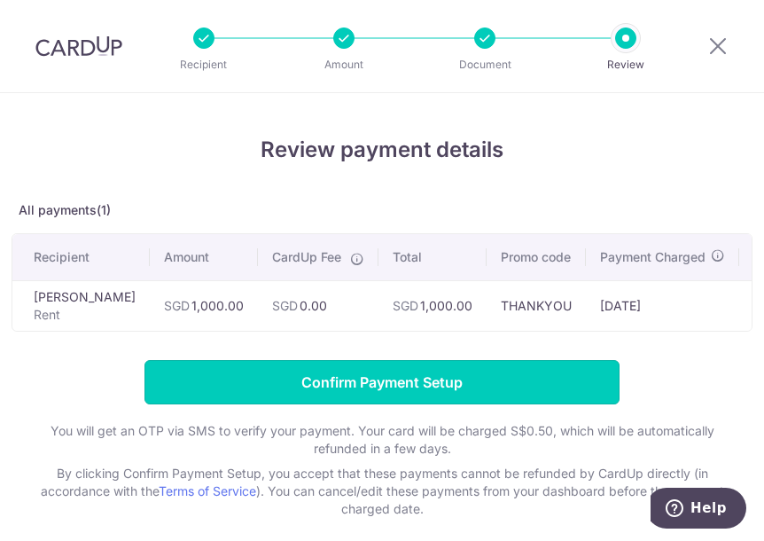
click at [449, 388] on input "Confirm Payment Setup" at bounding box center [381, 382] width 475 height 44
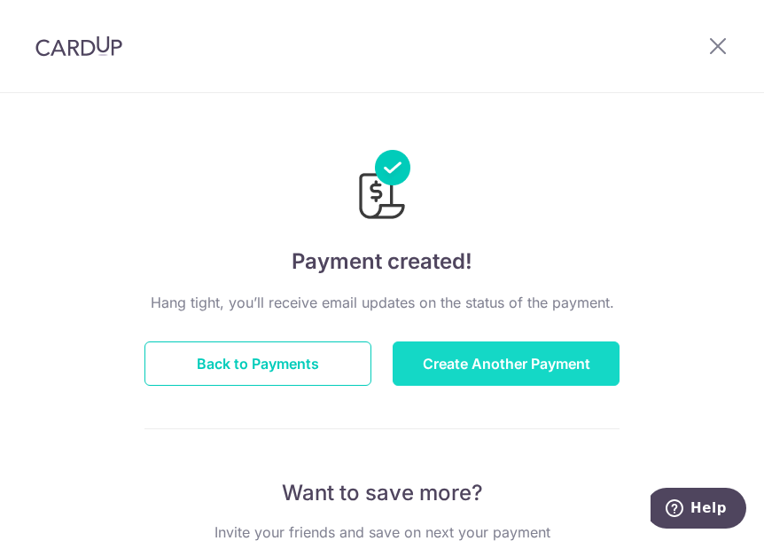
click at [463, 355] on button "Create Another Payment" at bounding box center [506, 363] width 227 height 44
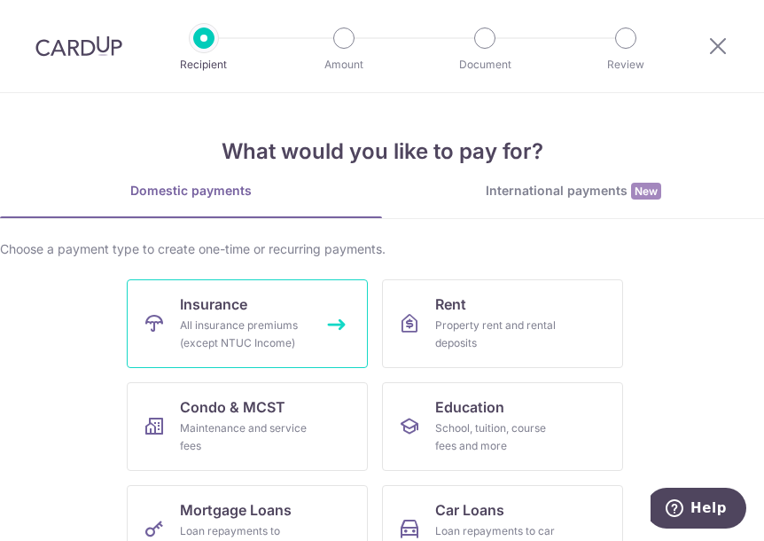
click at [225, 311] on span "Insurance" at bounding box center [213, 303] width 67 height 21
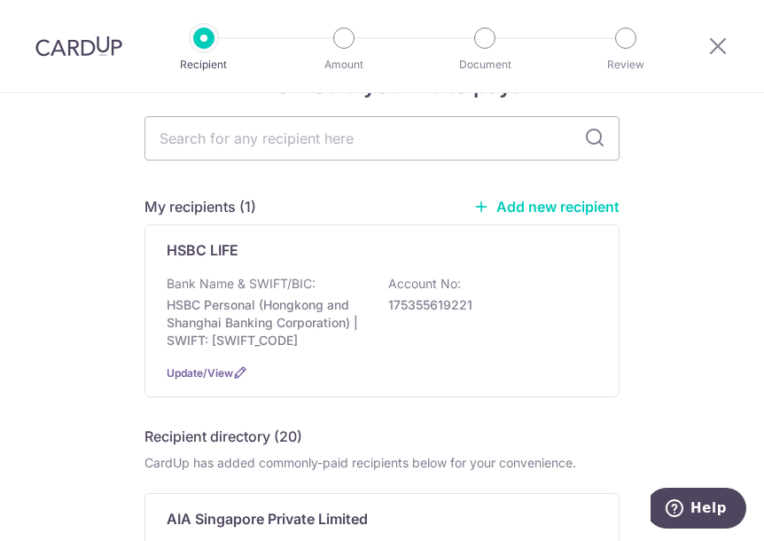
scroll to position [89, 0]
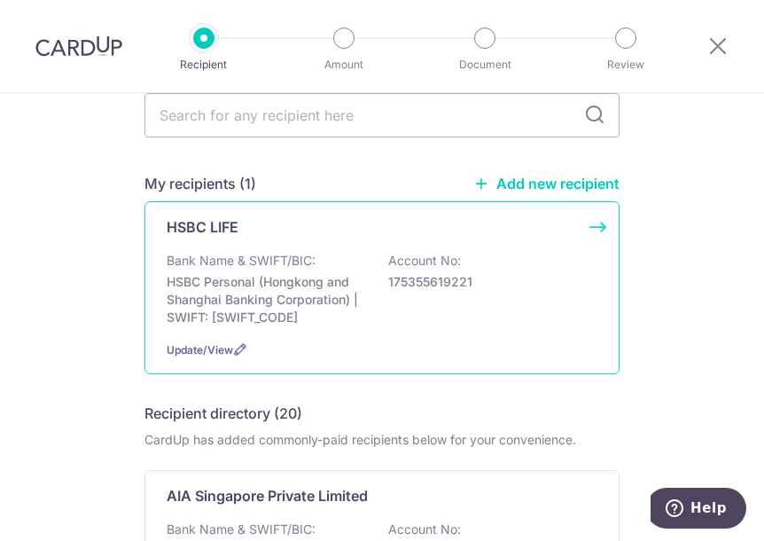
click at [391, 265] on p "Account No:" at bounding box center [424, 261] width 73 height 18
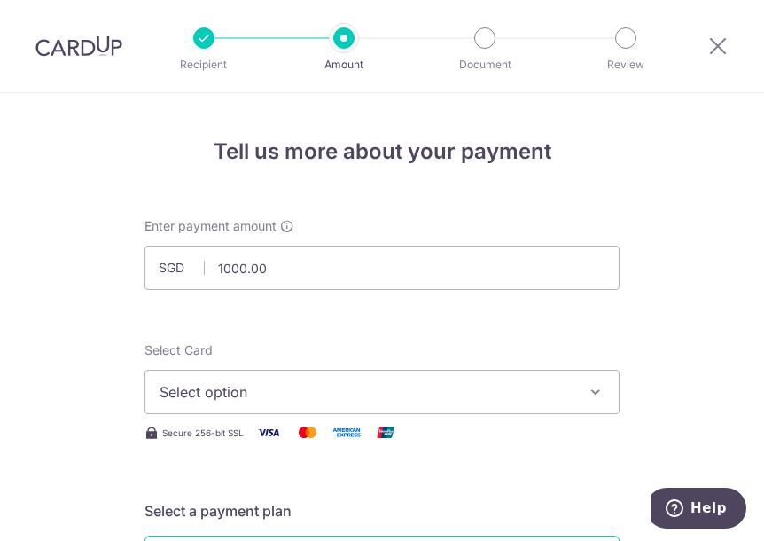
type input "1,000.00"
click at [266, 387] on span "Select option" at bounding box center [366, 391] width 413 height 21
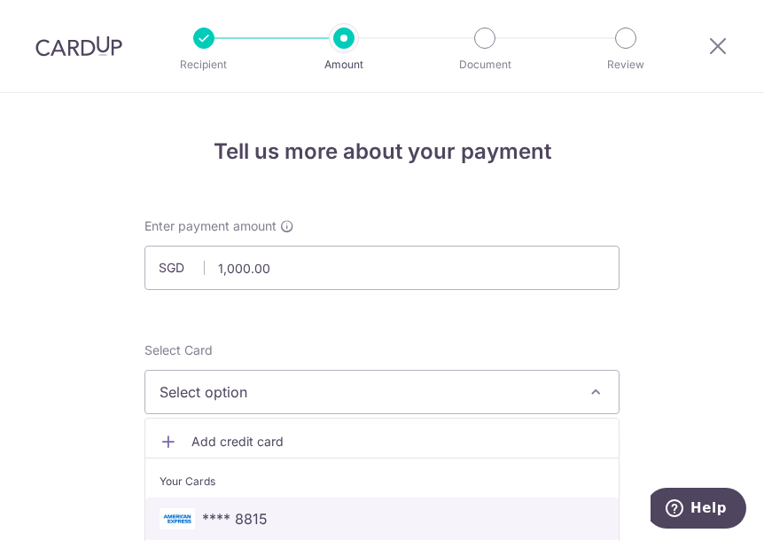
click at [236, 511] on span "**** 8815" at bounding box center [235, 518] width 66 height 21
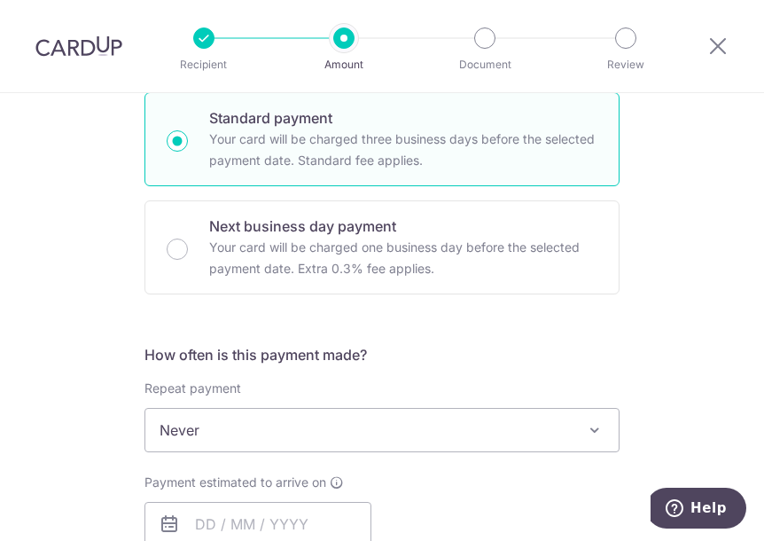
scroll to position [620, 0]
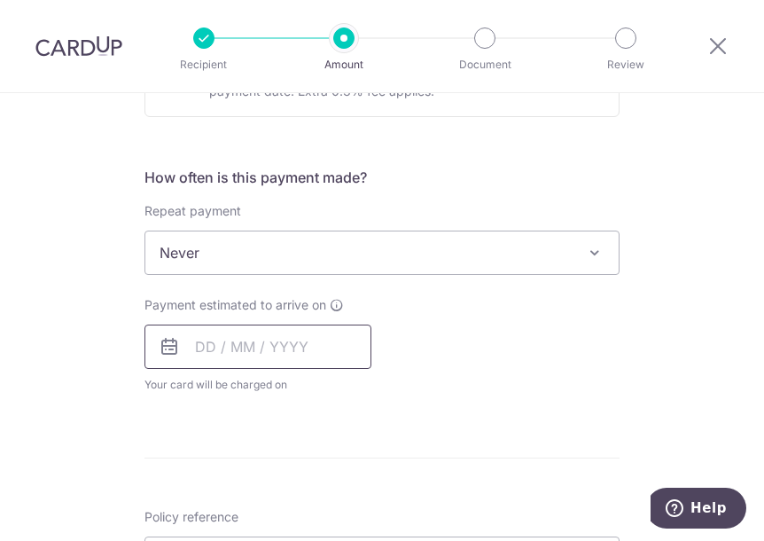
click at [196, 360] on input "text" at bounding box center [257, 346] width 227 height 44
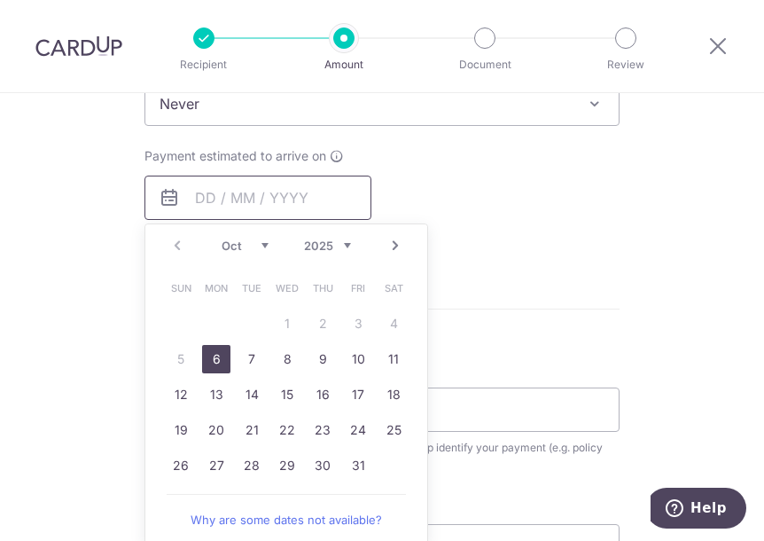
scroll to position [798, 0]
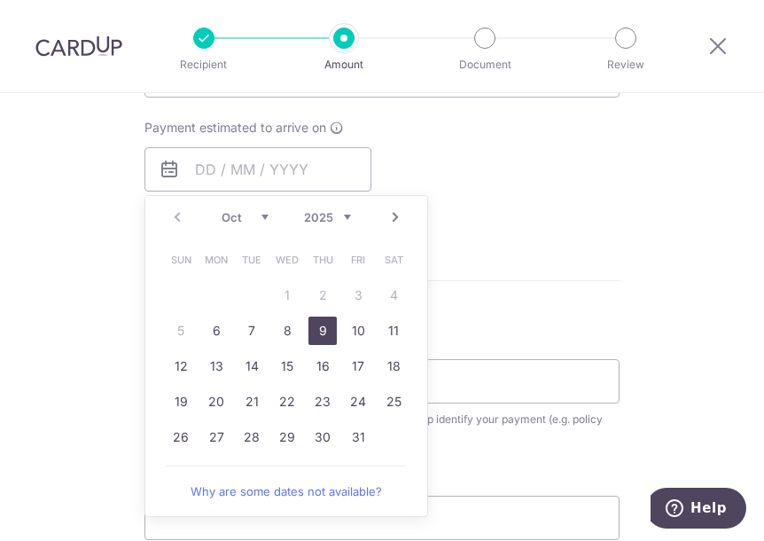
click at [310, 327] on link "9" at bounding box center [322, 330] width 28 height 28
type input "[DATE]"
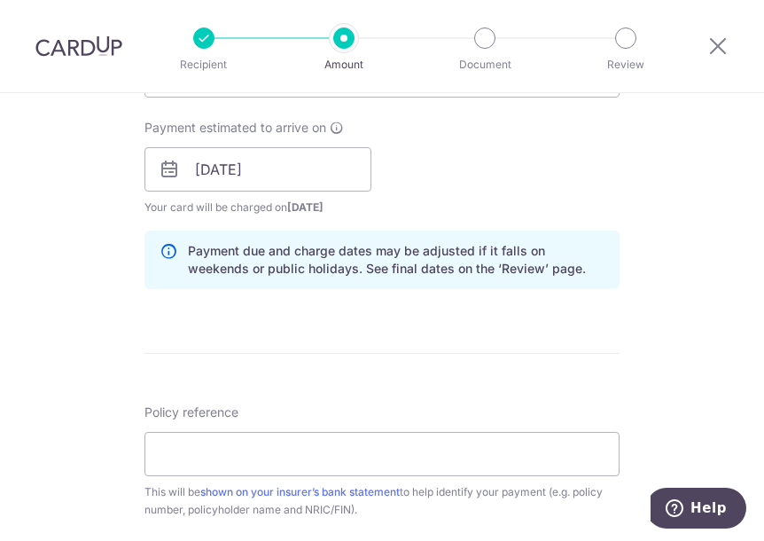
scroll to position [886, 0]
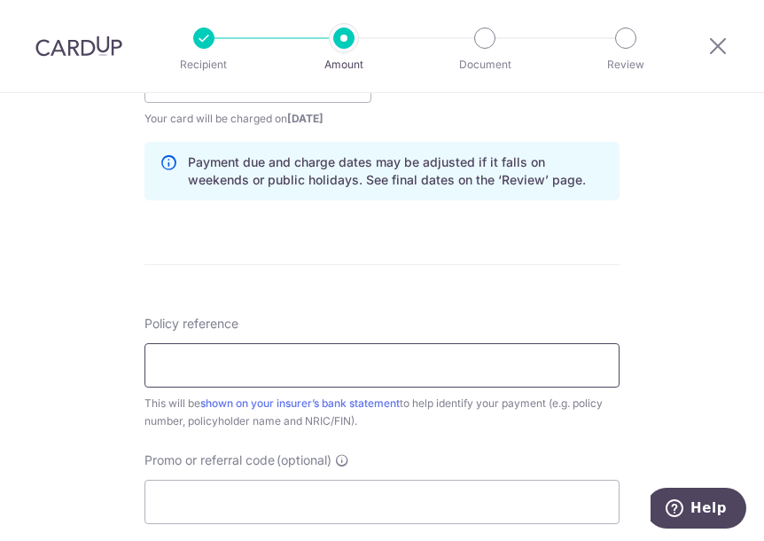
click at [243, 365] on input "Policy reference" at bounding box center [381, 365] width 475 height 44
type input "1041827146"
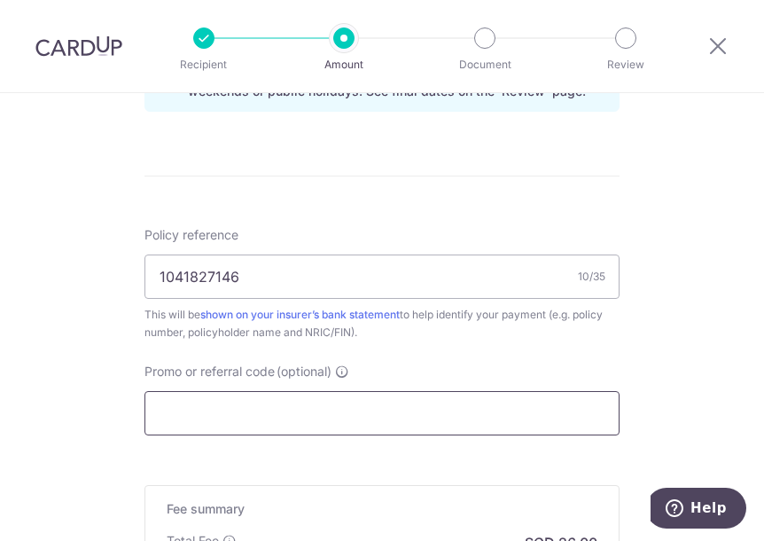
click at [273, 399] on input "Promo or referral code (optional)" at bounding box center [381, 413] width 475 height 44
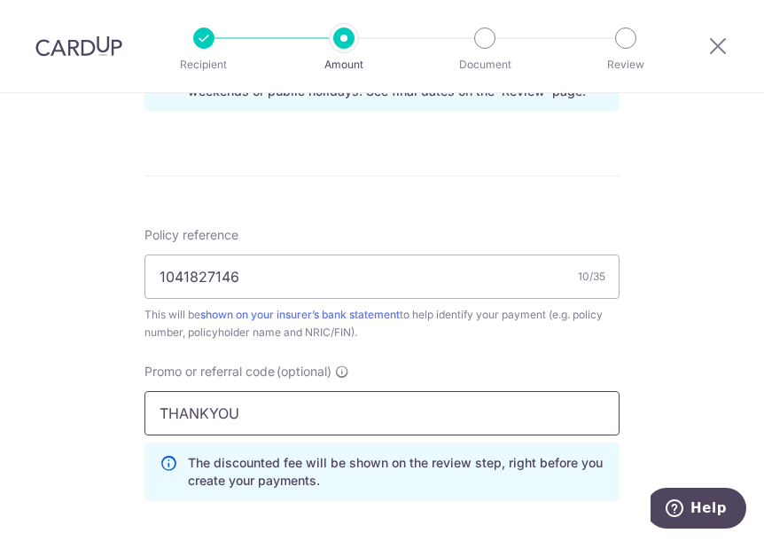
scroll to position [1312, 0]
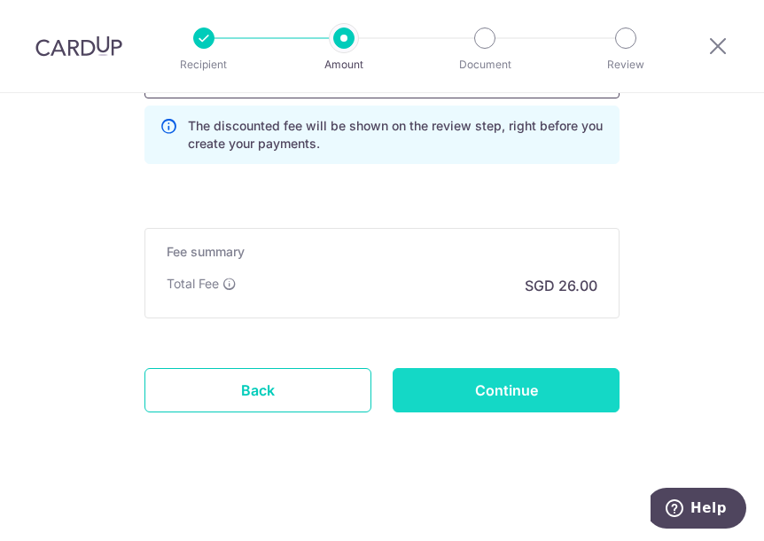
type input "THANKYOU"
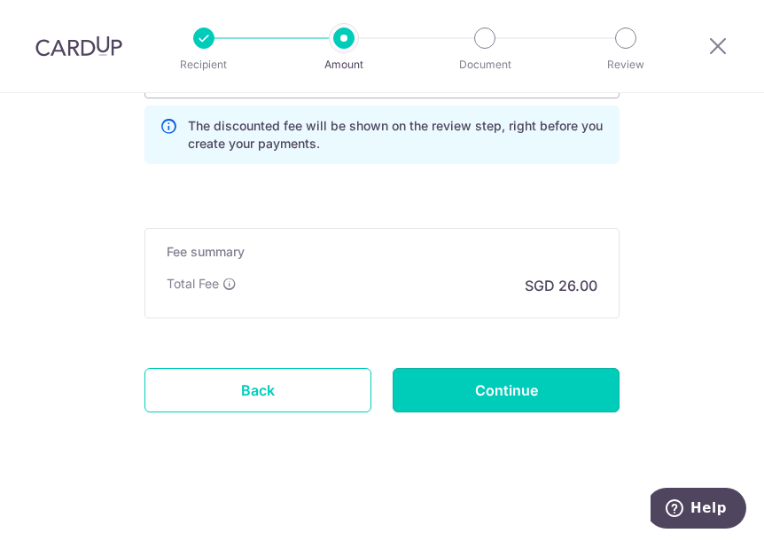
click at [521, 389] on input "Continue" at bounding box center [506, 390] width 227 height 44
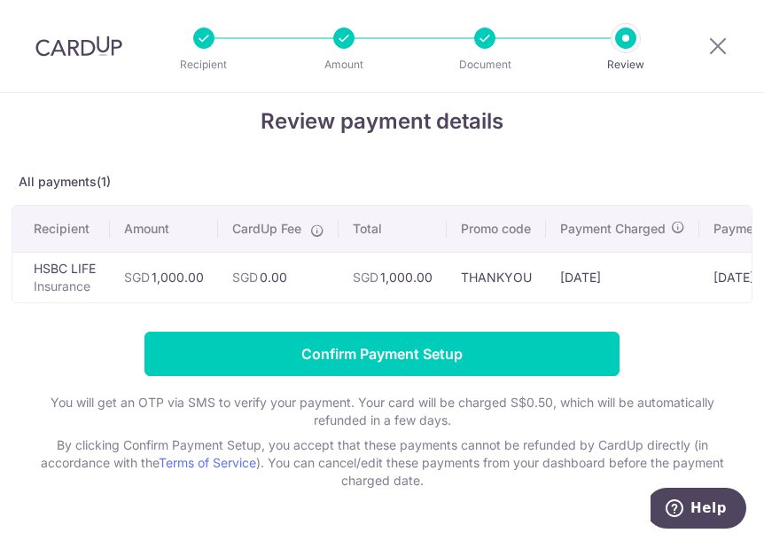
scroll to position [2, 0]
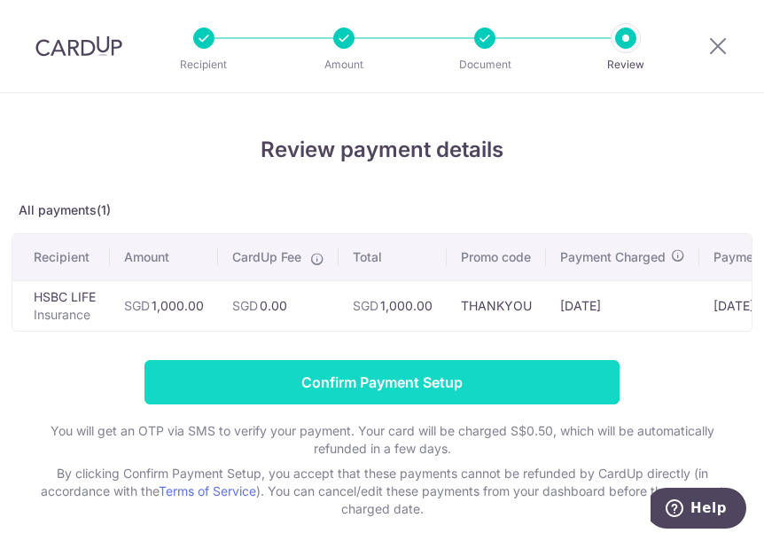
click at [365, 386] on input "Confirm Payment Setup" at bounding box center [381, 382] width 475 height 44
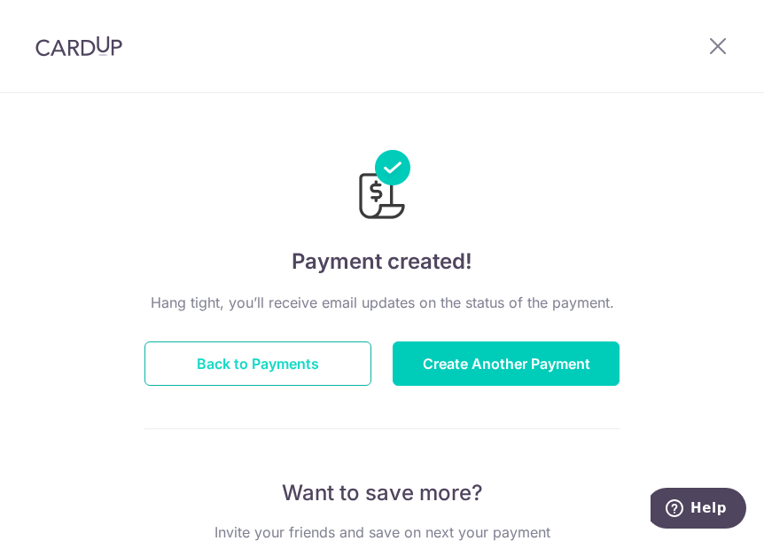
click at [232, 378] on button "Back to Payments" at bounding box center [257, 363] width 227 height 44
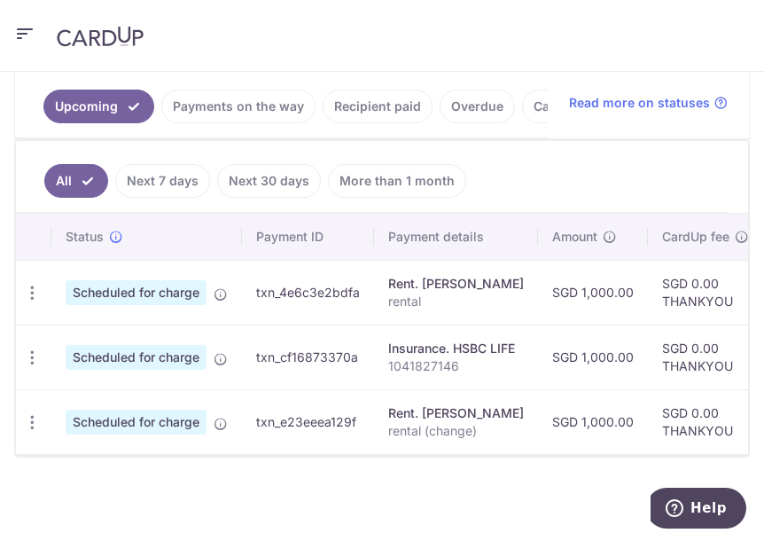
click at [21, 36] on icon "button" at bounding box center [24, 34] width 21 height 22
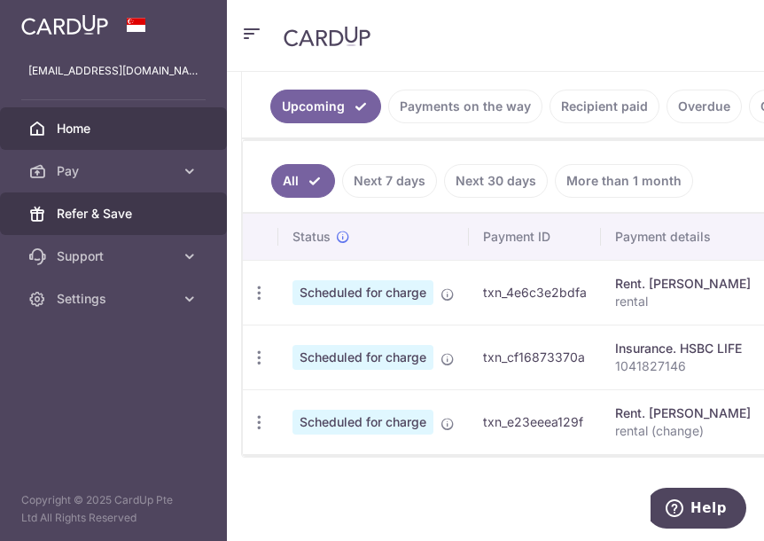
click at [124, 199] on link "Refer & Save" at bounding box center [113, 213] width 227 height 43
